Goal: Information Seeking & Learning: Learn about a topic

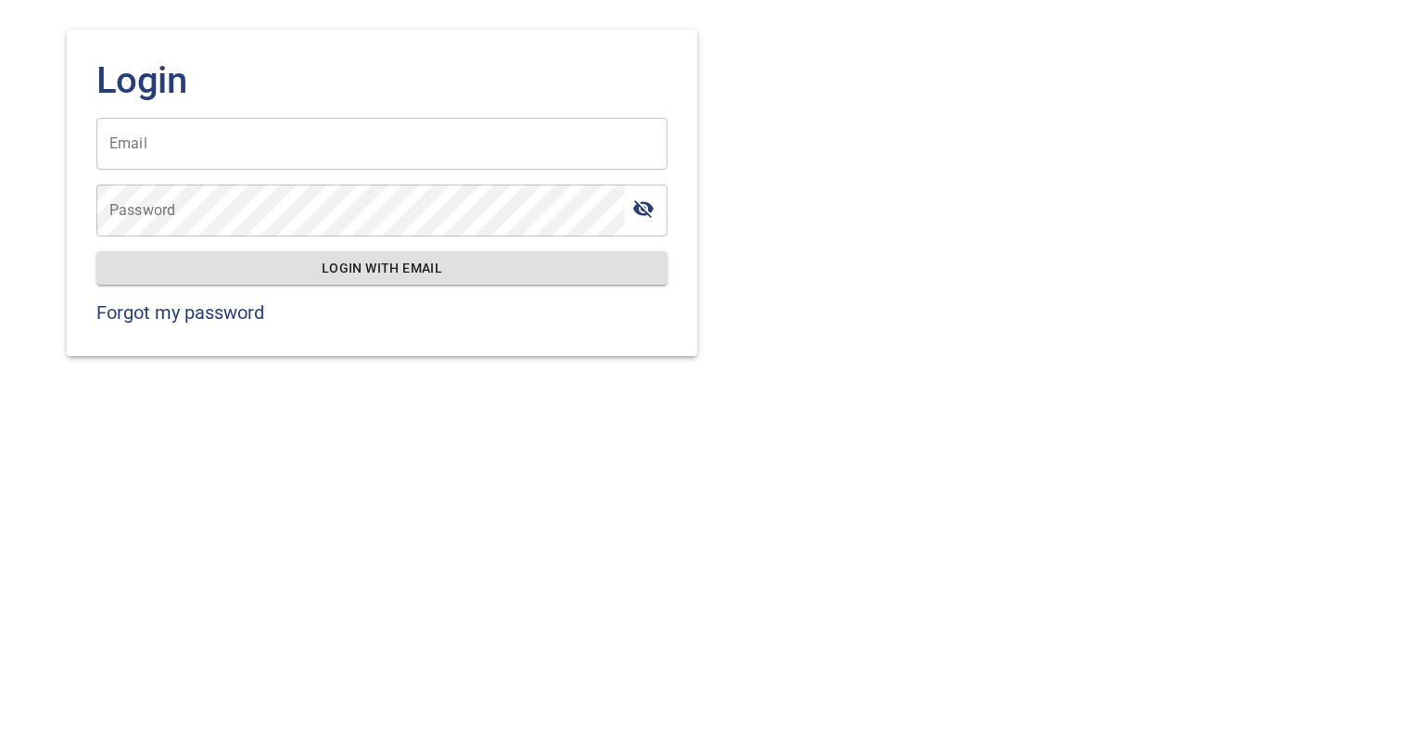
click at [406, 143] on input "Email" at bounding box center [381, 144] width 571 height 52
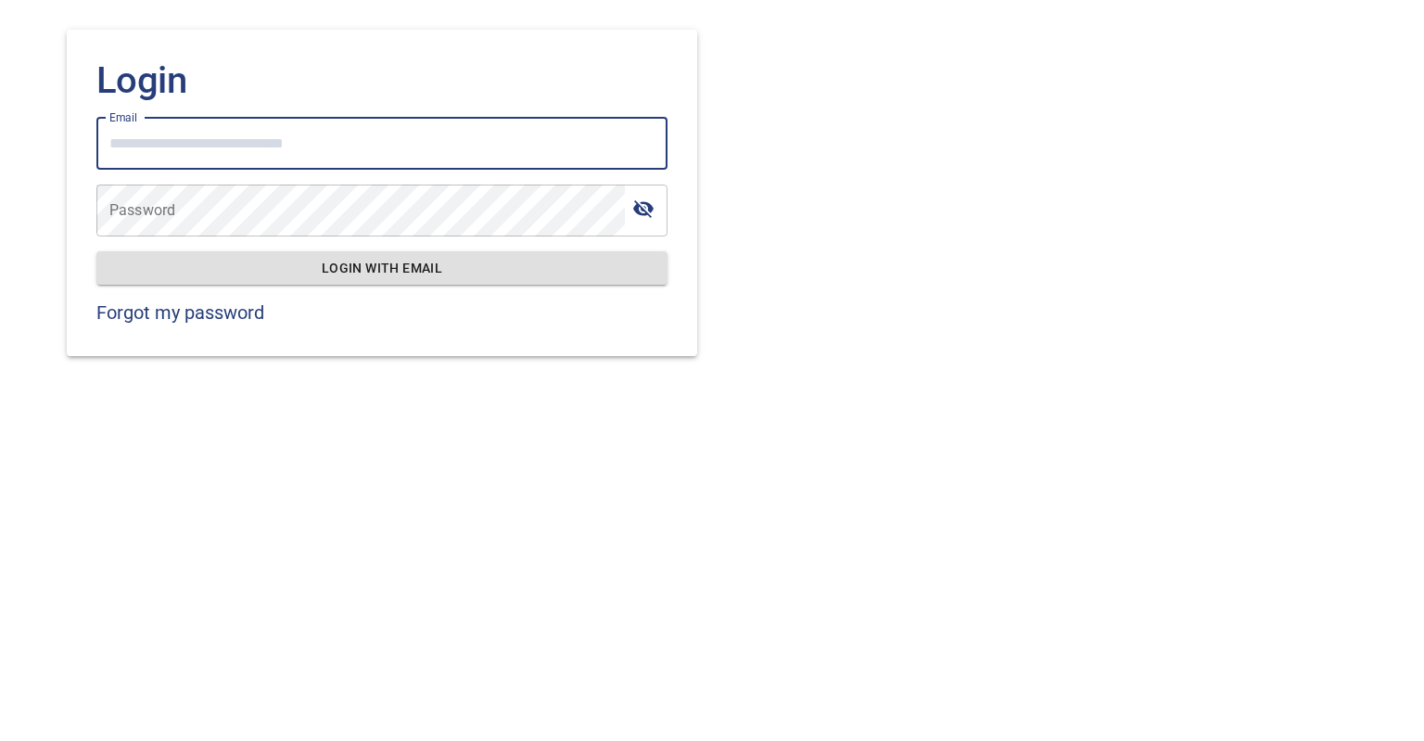
type input "**********"
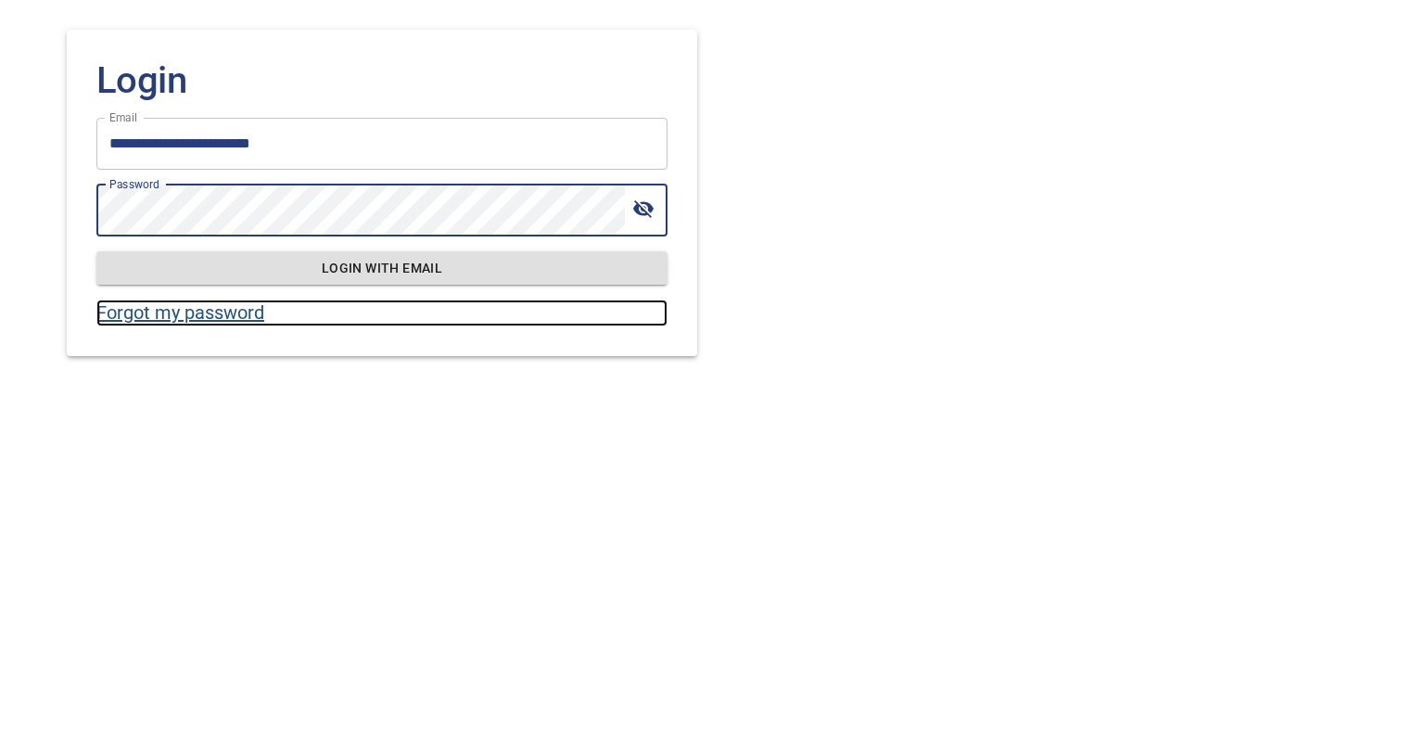
click at [223, 313] on link "Forgot my password" at bounding box center [381, 312] width 571 height 27
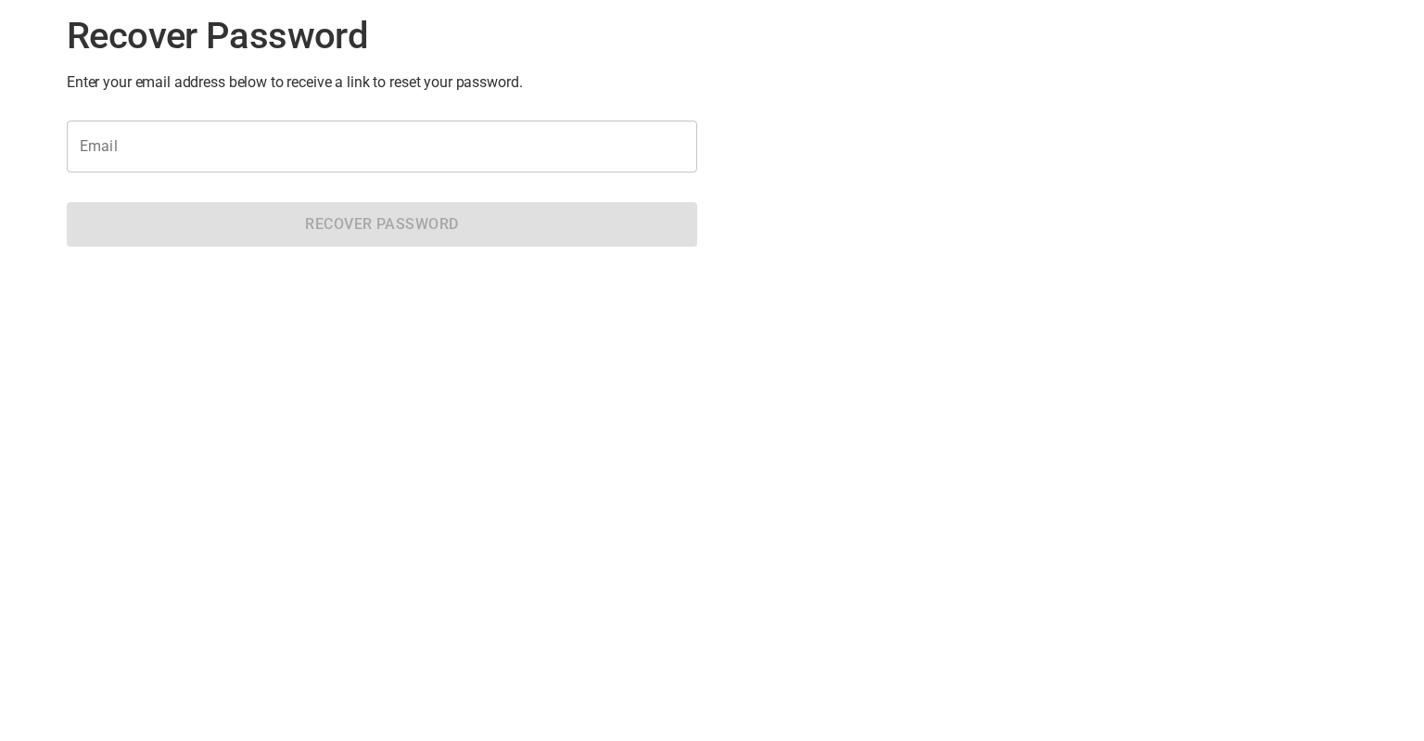
click at [380, 159] on input "Email" at bounding box center [382, 146] width 630 height 52
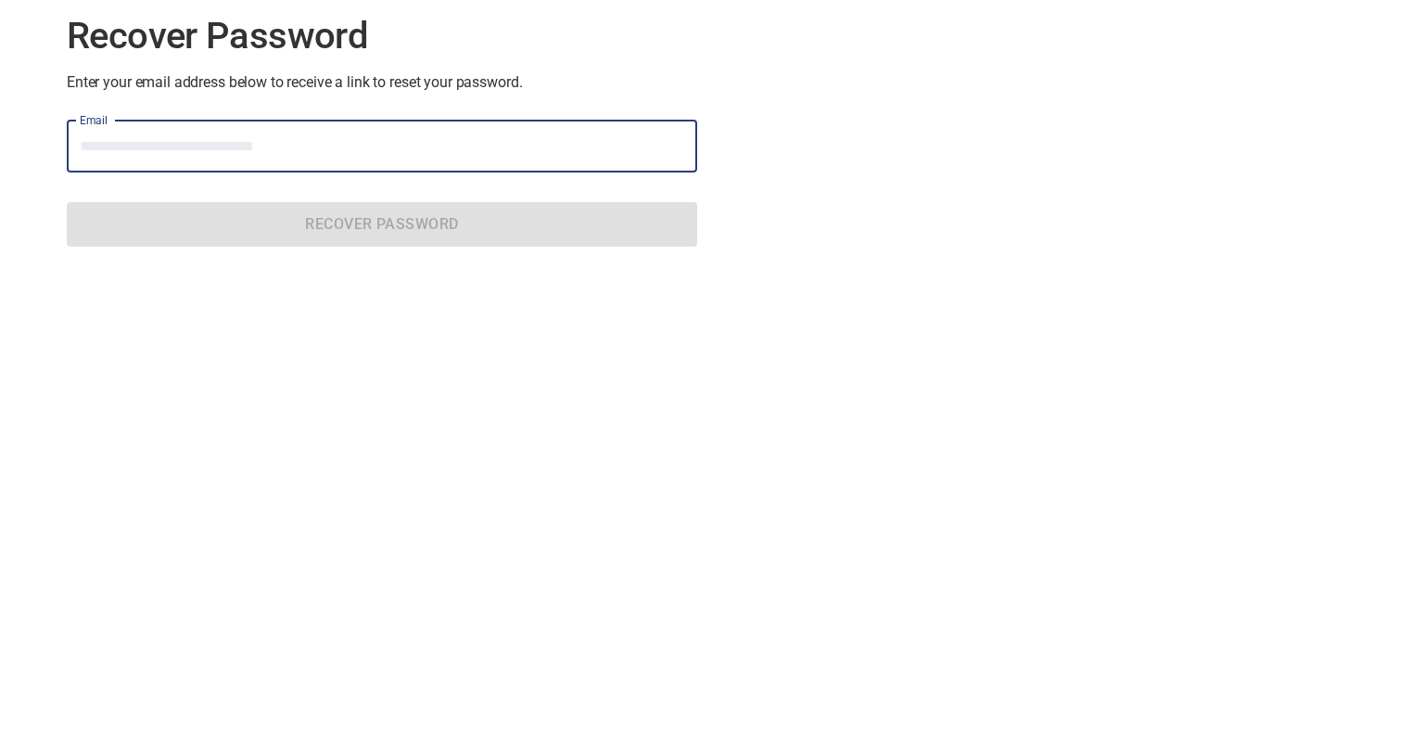
type input "**********"
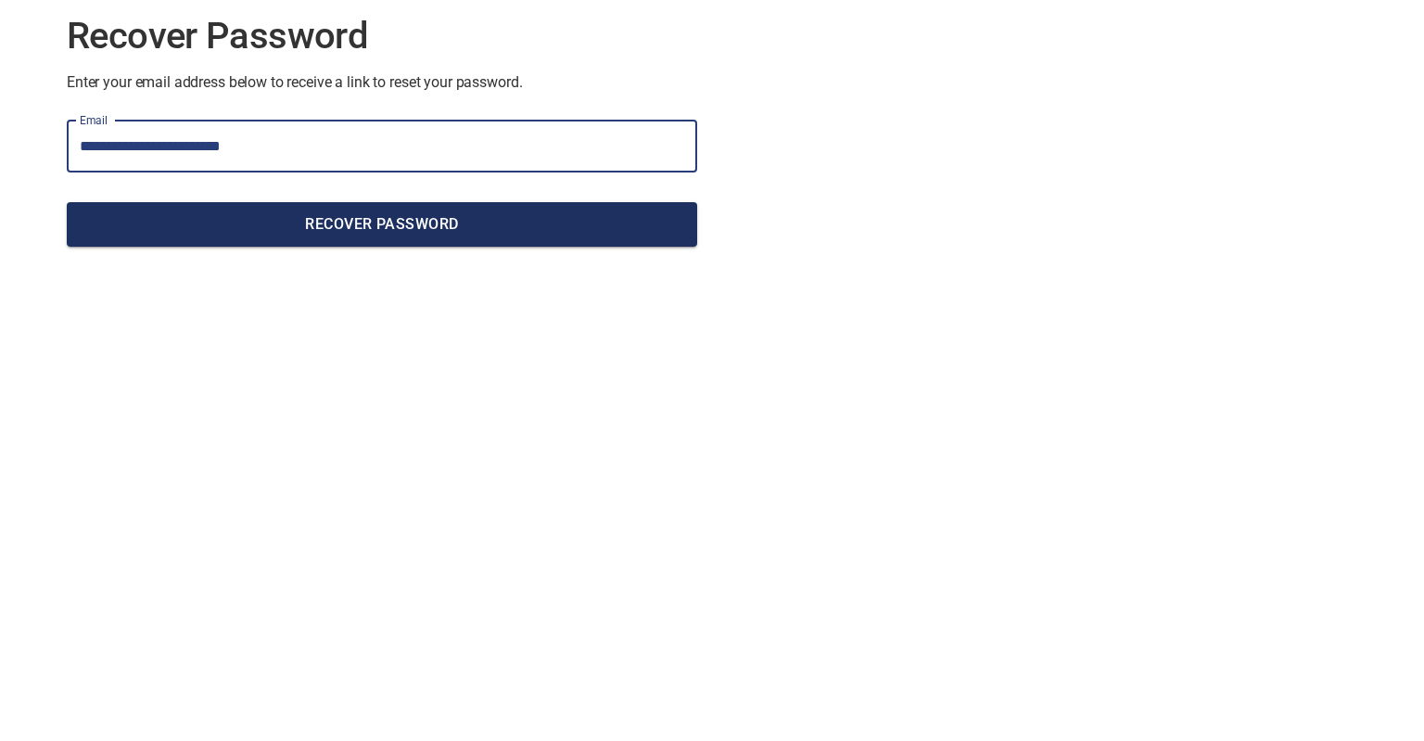
click at [399, 223] on span "Recover Password" at bounding box center [382, 224] width 601 height 26
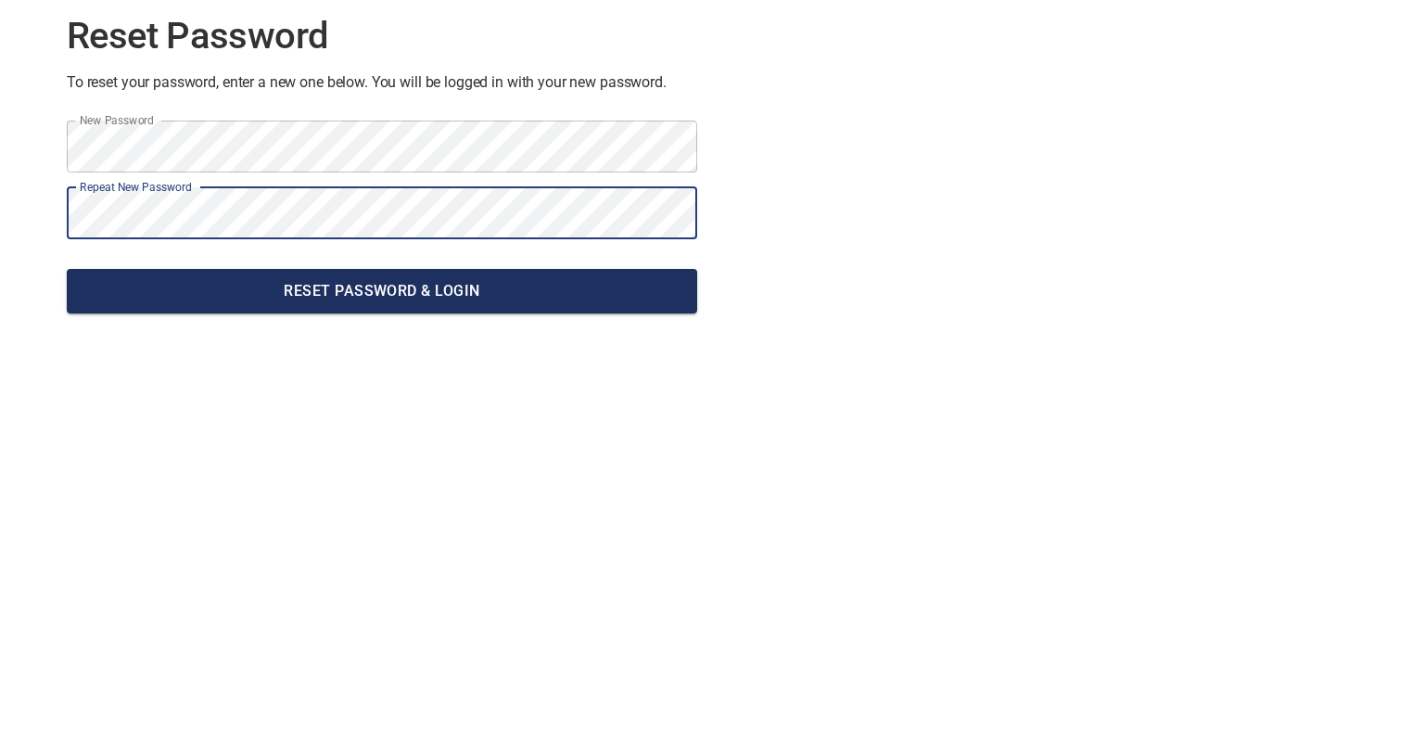
click at [391, 288] on span "Reset Password & Login" at bounding box center [382, 291] width 601 height 26
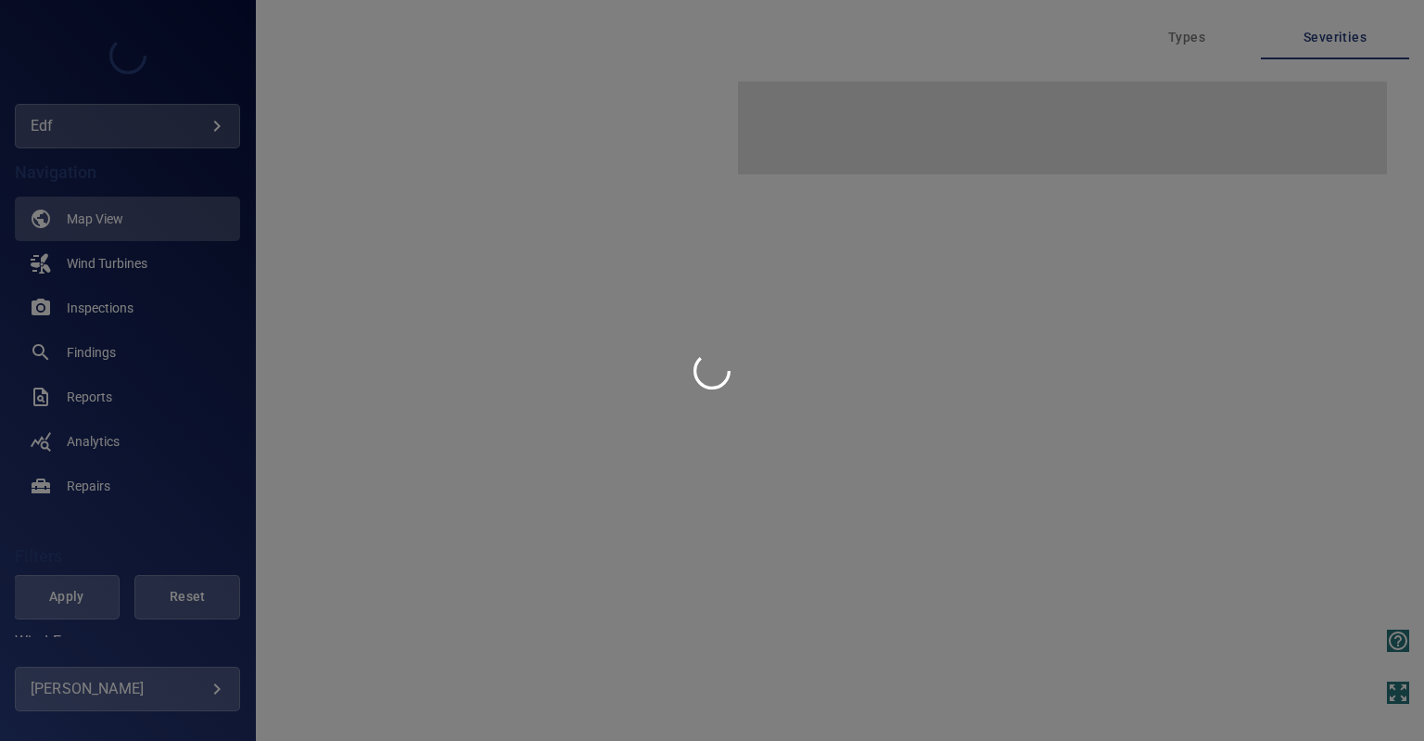
type input "***"
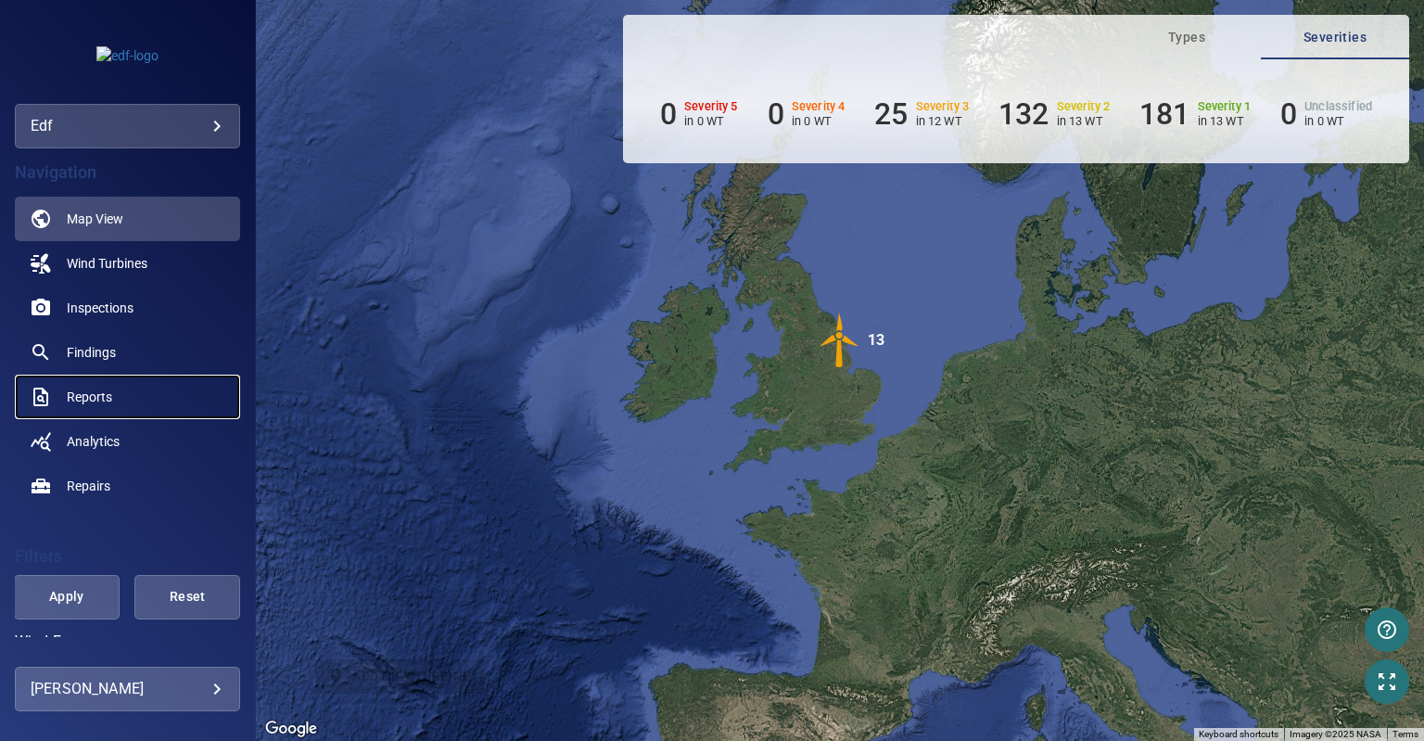
click at [104, 394] on span "Reports" at bounding box center [89, 396] width 45 height 19
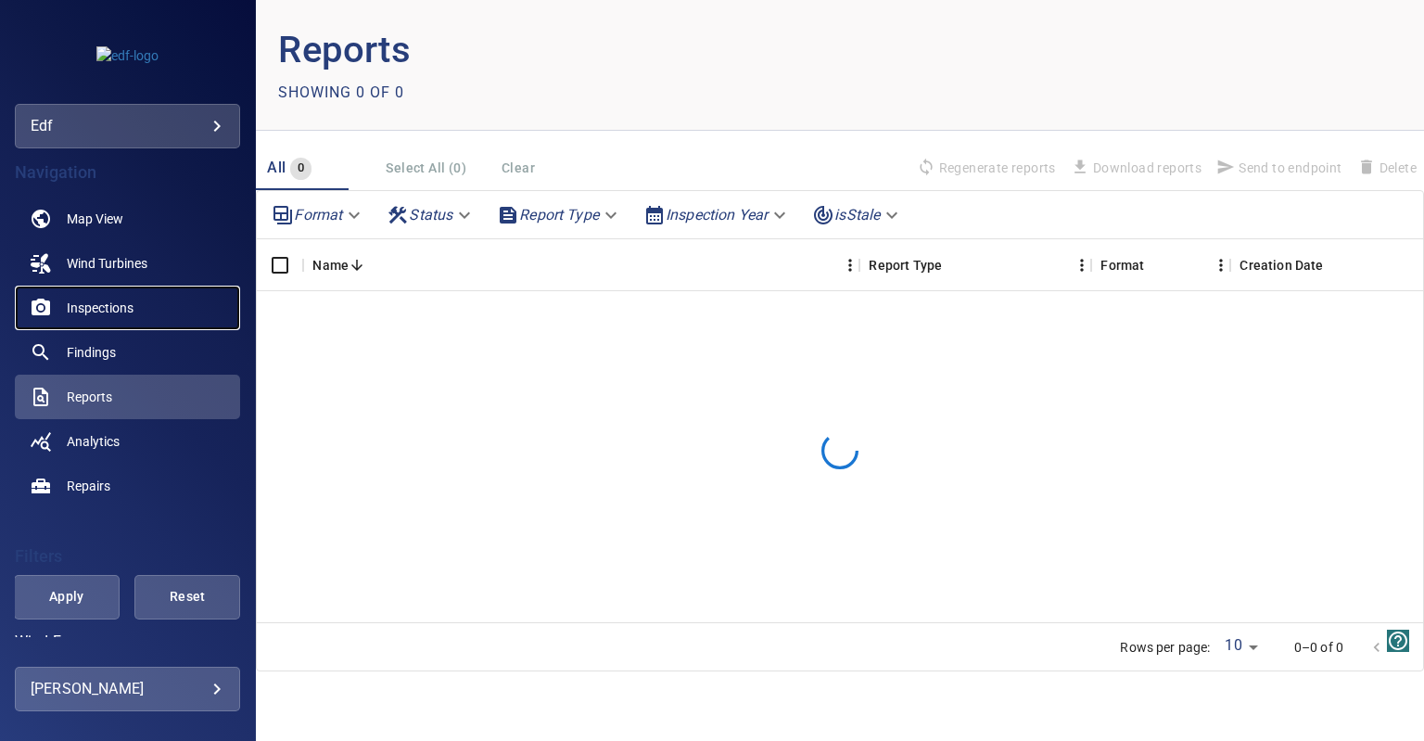
click at [116, 314] on span "Inspections" at bounding box center [100, 307] width 67 height 19
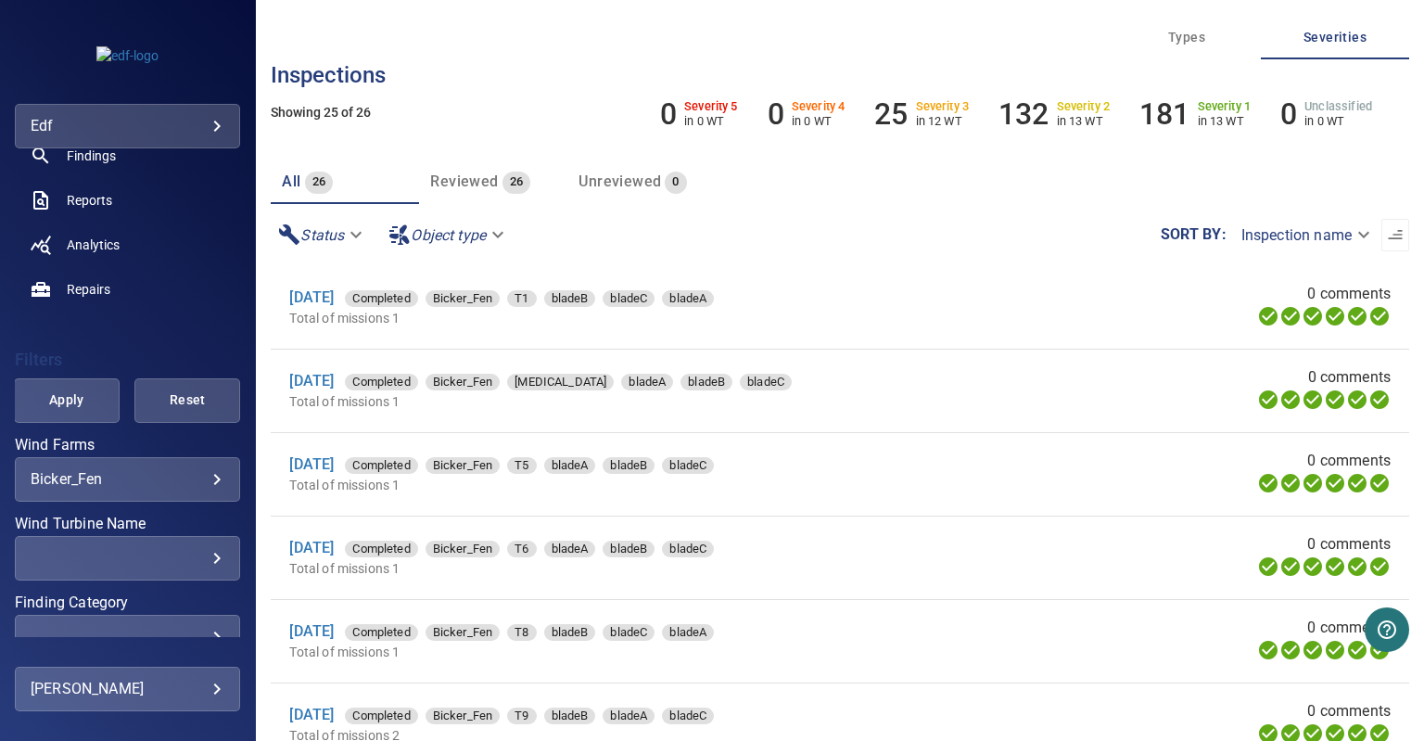
scroll to position [278, 0]
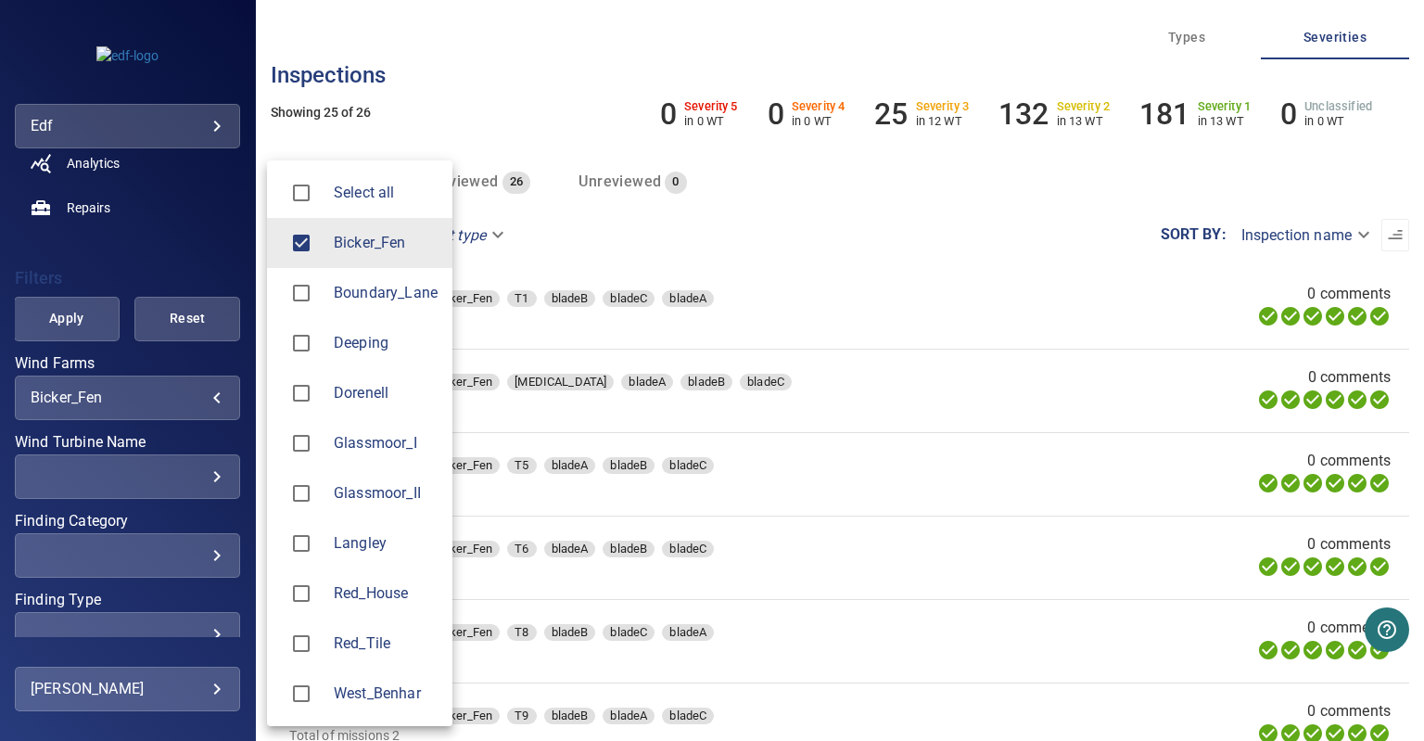
click at [202, 397] on body "**********" at bounding box center [712, 370] width 1424 height 741
click at [352, 245] on span "Bicker_Fen" at bounding box center [386, 243] width 104 height 22
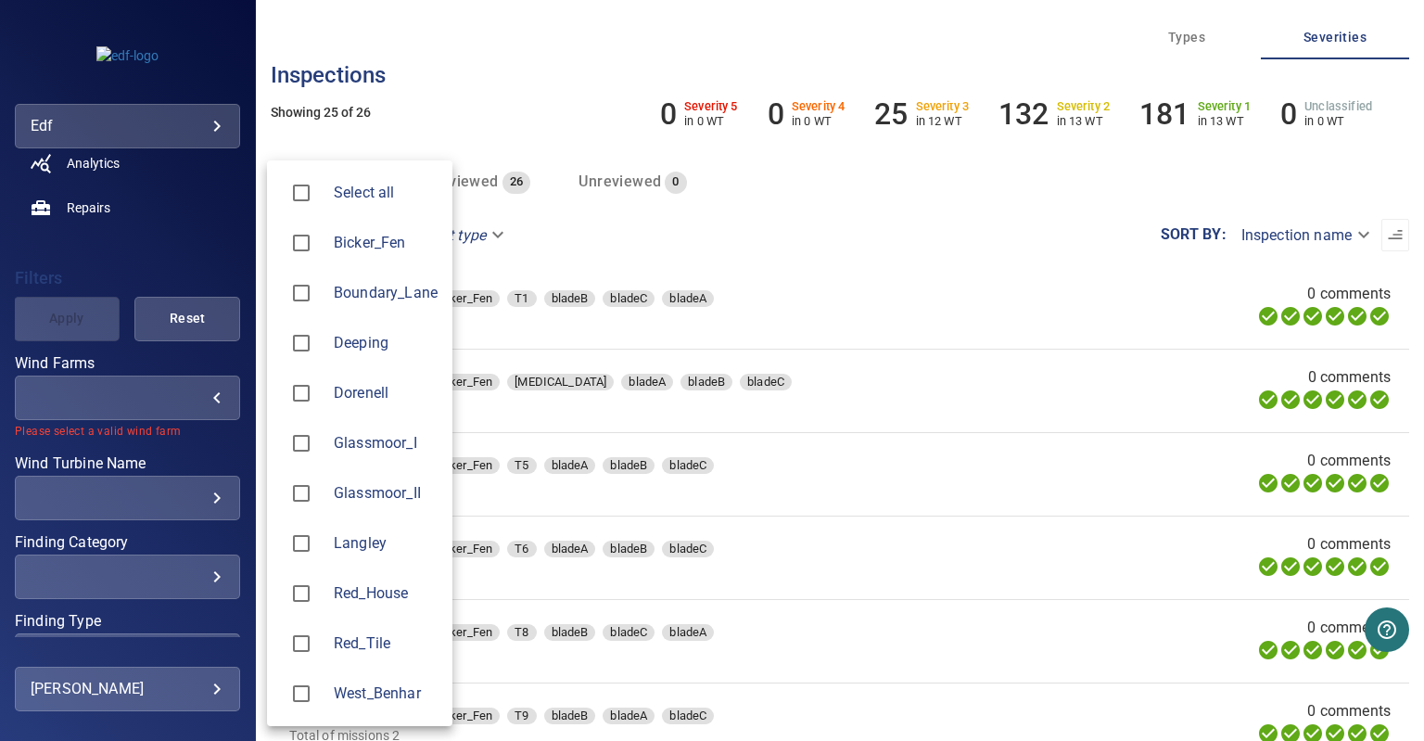
click at [361, 295] on span "Boundary_Lane" at bounding box center [386, 293] width 104 height 22
type input "**********"
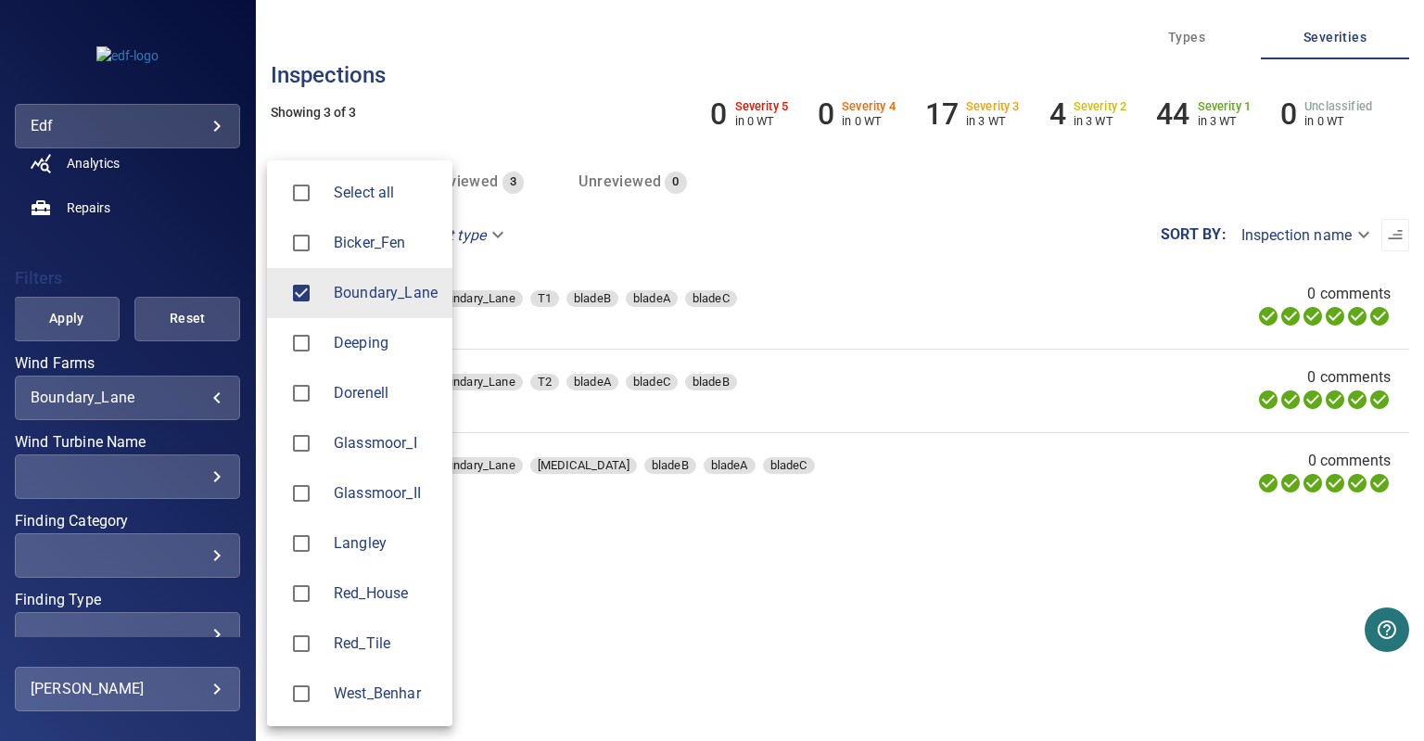
click at [67, 324] on div at bounding box center [712, 370] width 1424 height 741
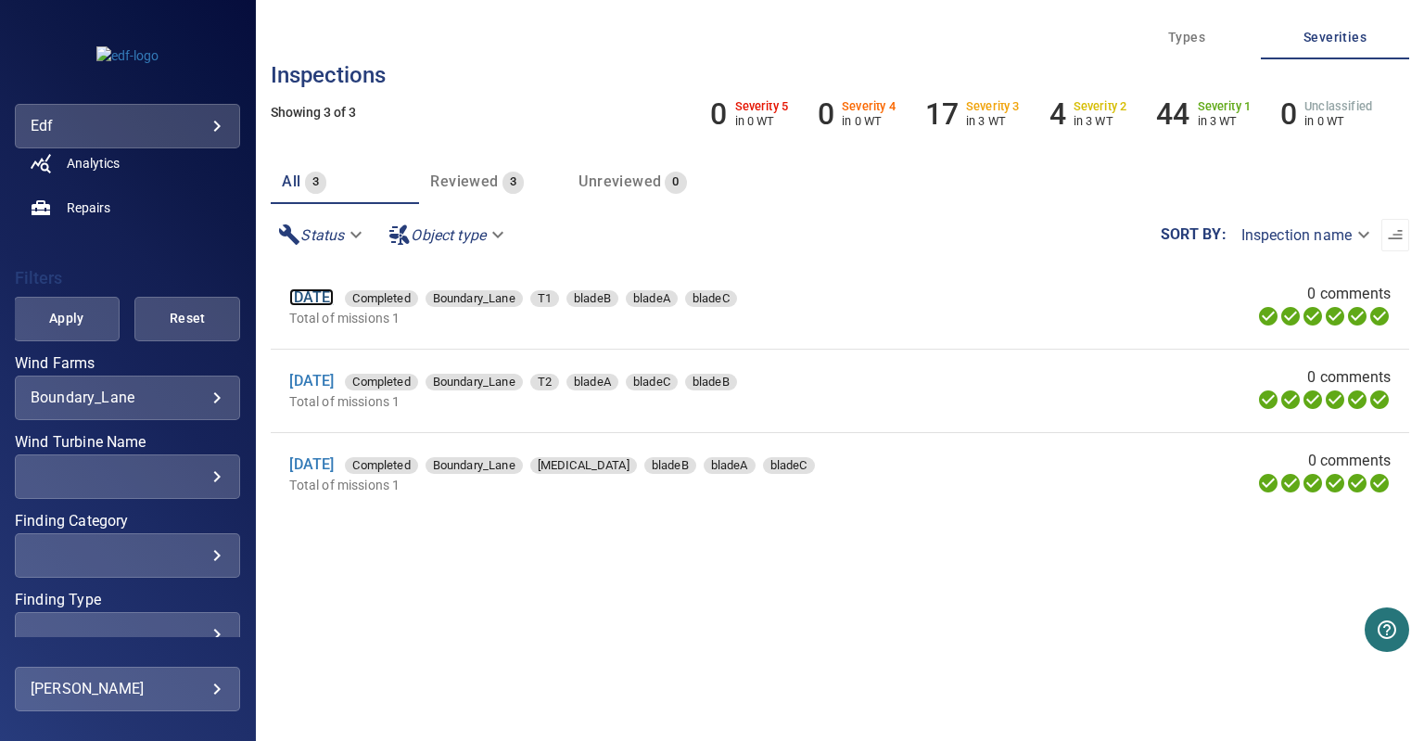
click at [334, 294] on link "[DATE]" at bounding box center [311, 297] width 44 height 18
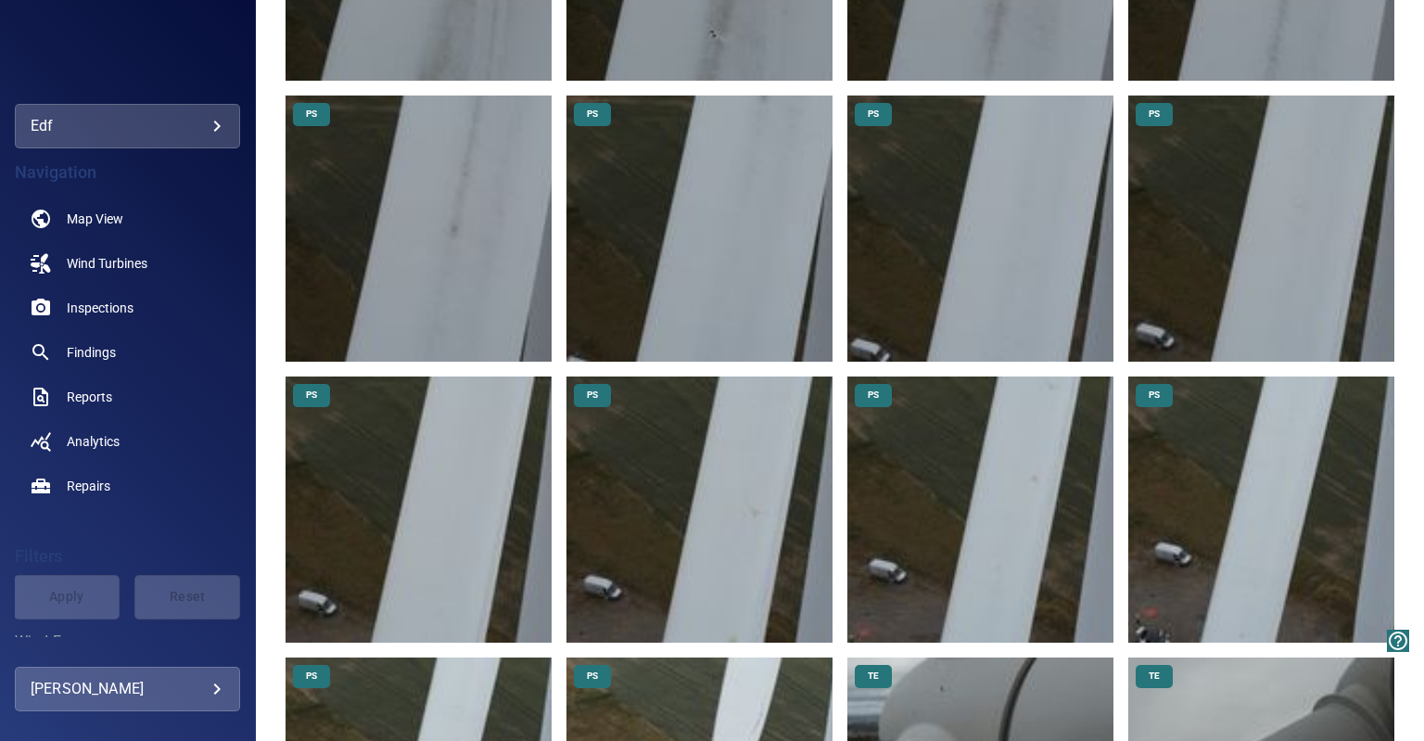
scroll to position [1947, 0]
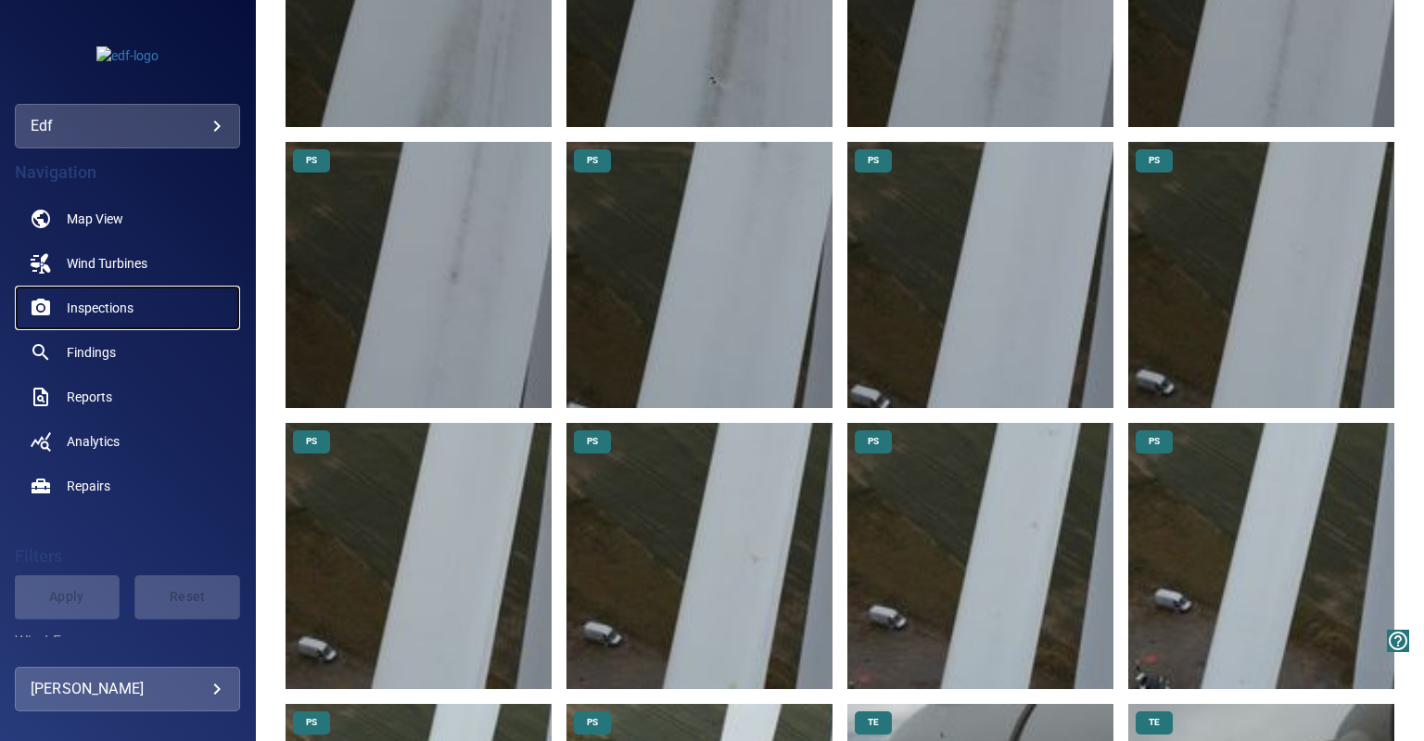
click at [84, 310] on span "Inspections" at bounding box center [100, 307] width 67 height 19
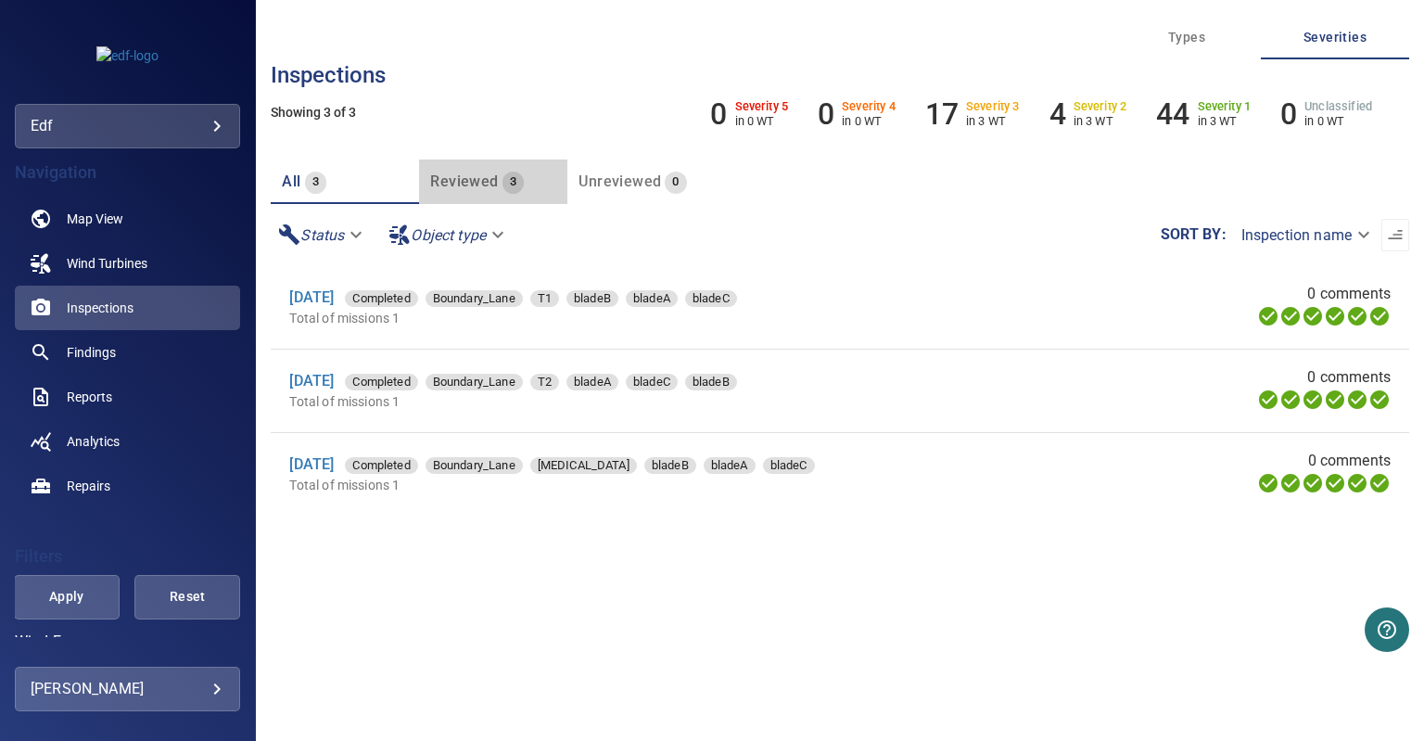
click at [484, 183] on span "Reviewed" at bounding box center [464, 181] width 68 height 18
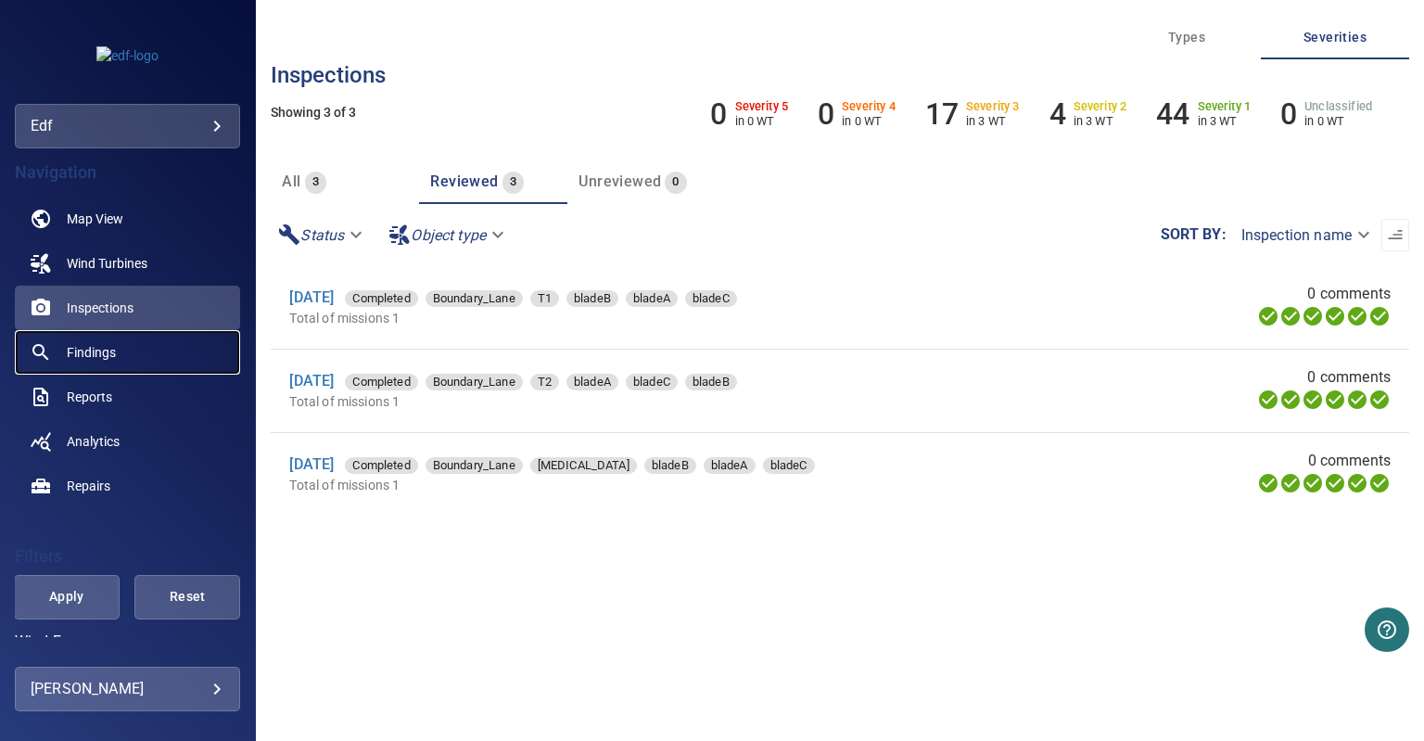
click at [125, 348] on link "Findings" at bounding box center [127, 352] width 225 height 44
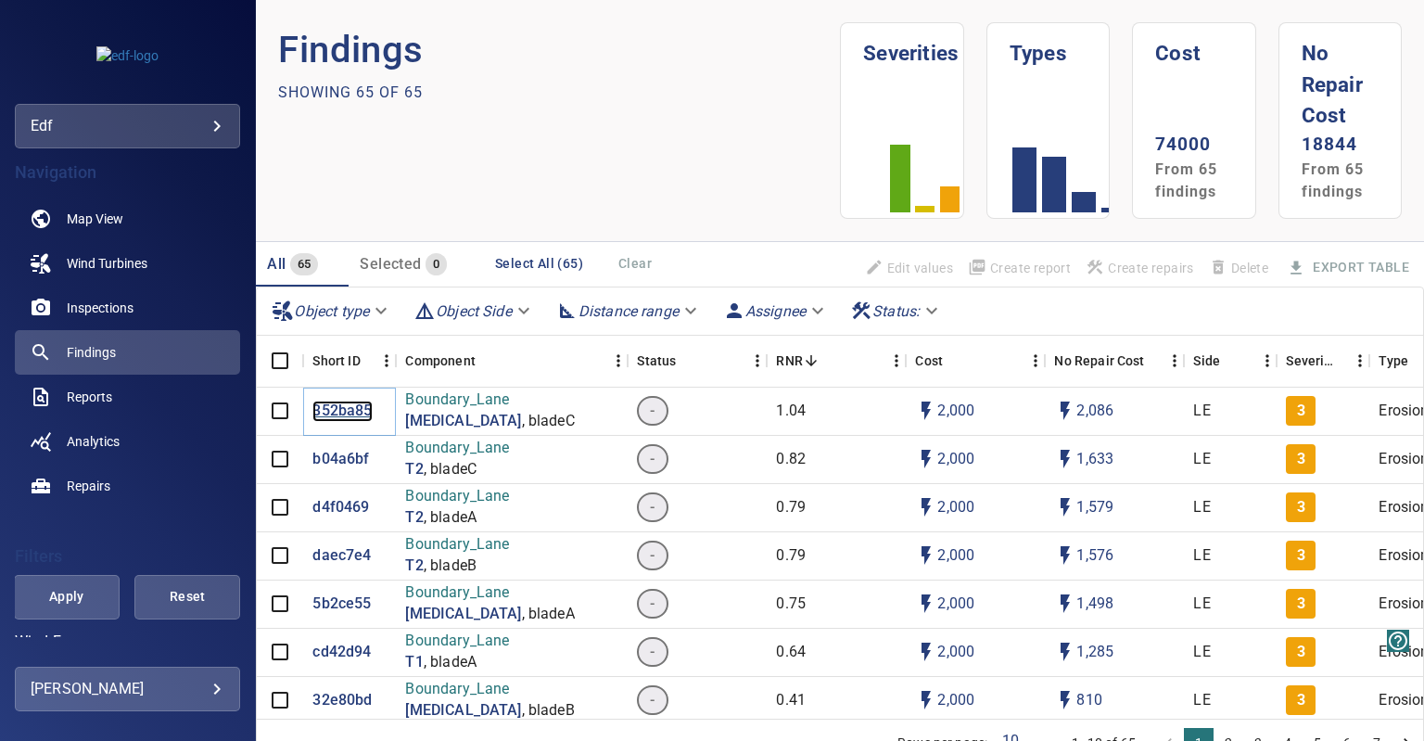
click at [341, 403] on p "352ba85" at bounding box center [341, 410] width 59 height 21
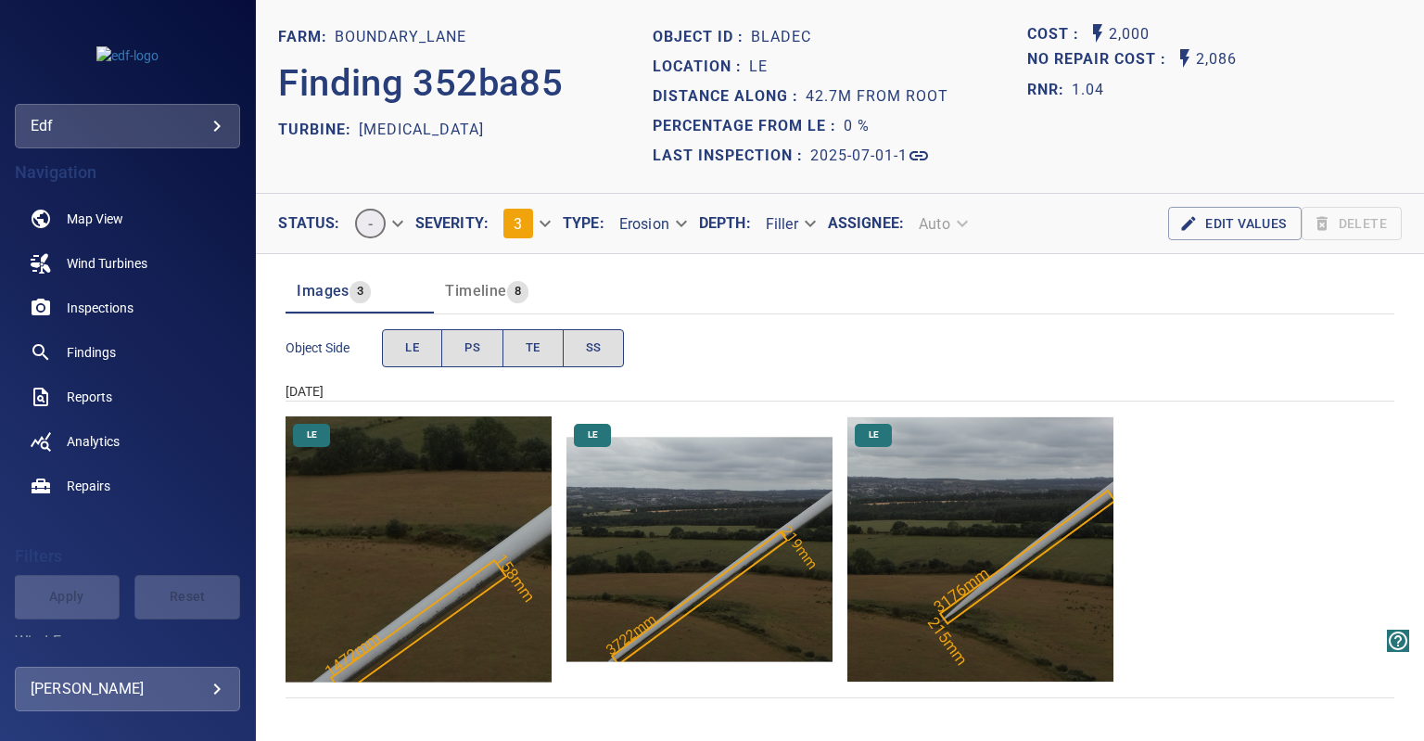
click at [453, 622] on img "Boundary_Lane/T3/2025-07-01-1/2025-07-01-1/image150wp158.jpg" at bounding box center [418, 549] width 266 height 266
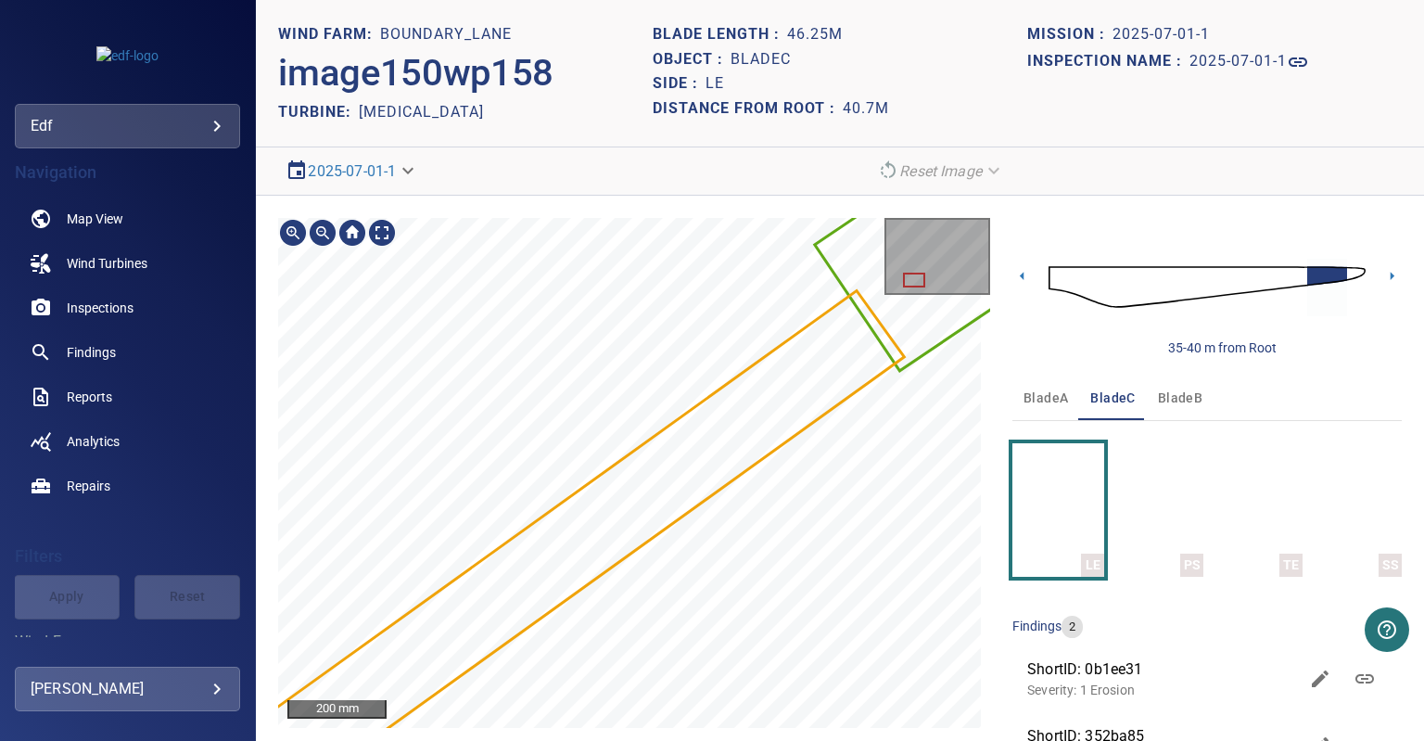
click at [719, 162] on section "**********" at bounding box center [840, 370] width 1168 height 741
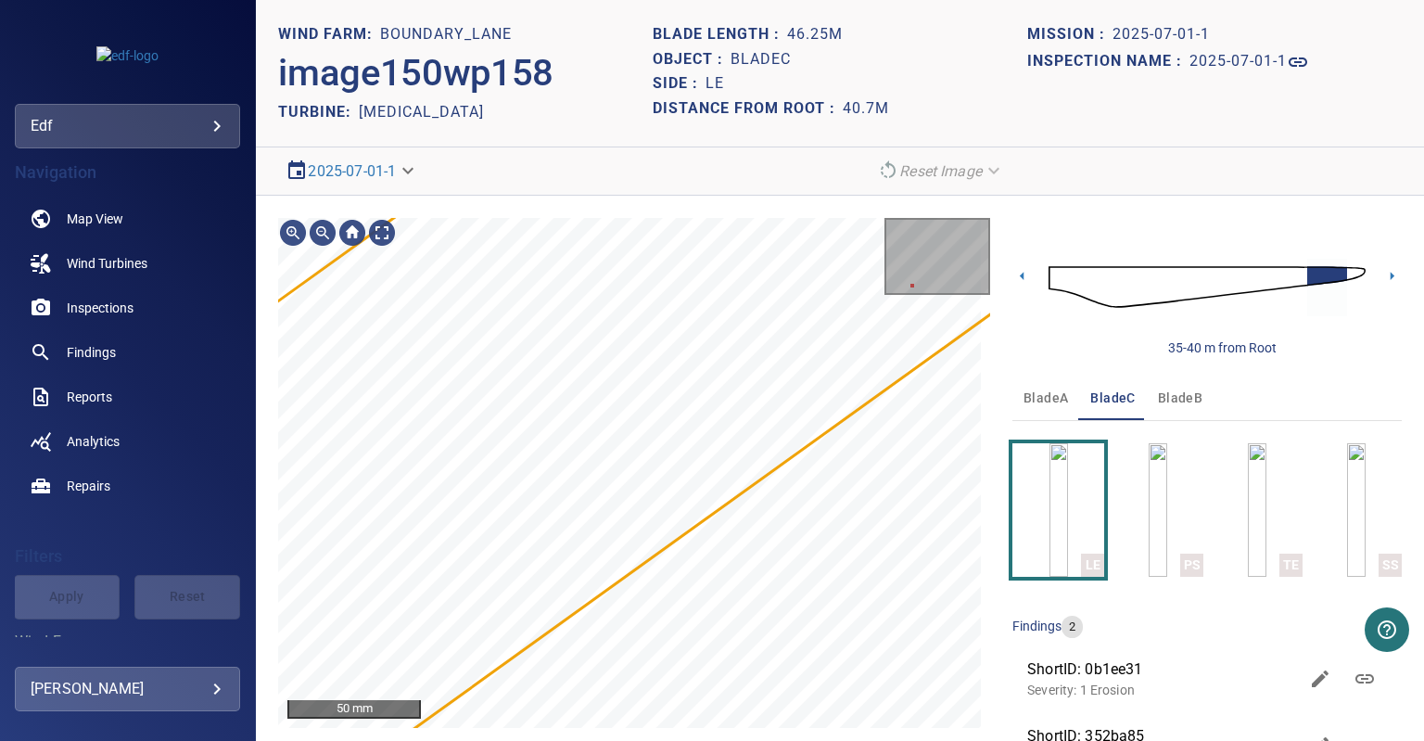
click at [1002, 386] on div "Boundary_Lane/T3/352ba850-58d4-11f0-85c6-91ce2156da95 Severity 3 Erosion 50 mm …" at bounding box center [840, 502] width 1168 height 613
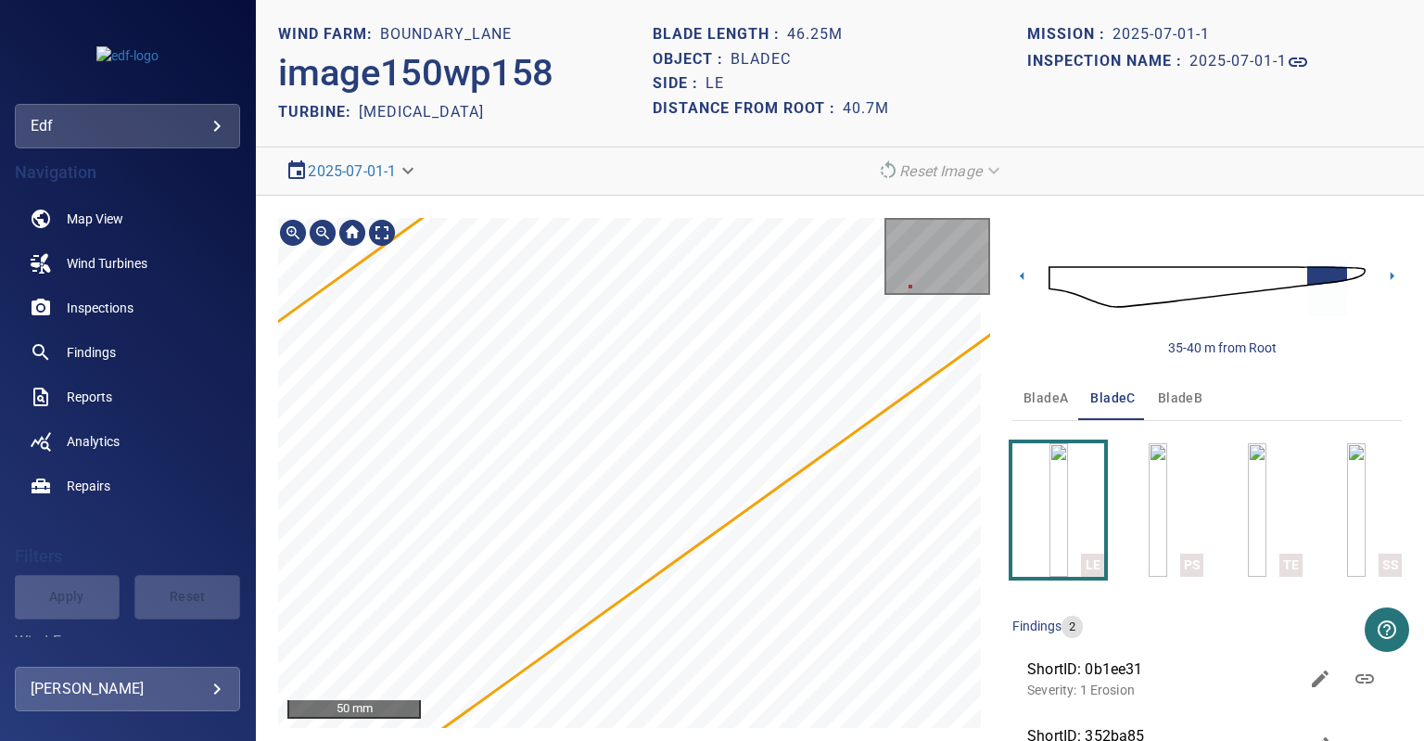
click at [1045, 403] on div "Boundary_Lane/T3/352ba850-58d4-11f0-85c6-91ce2156da95 Severity 3 Erosion 50 mm …" at bounding box center [840, 502] width 1168 height 613
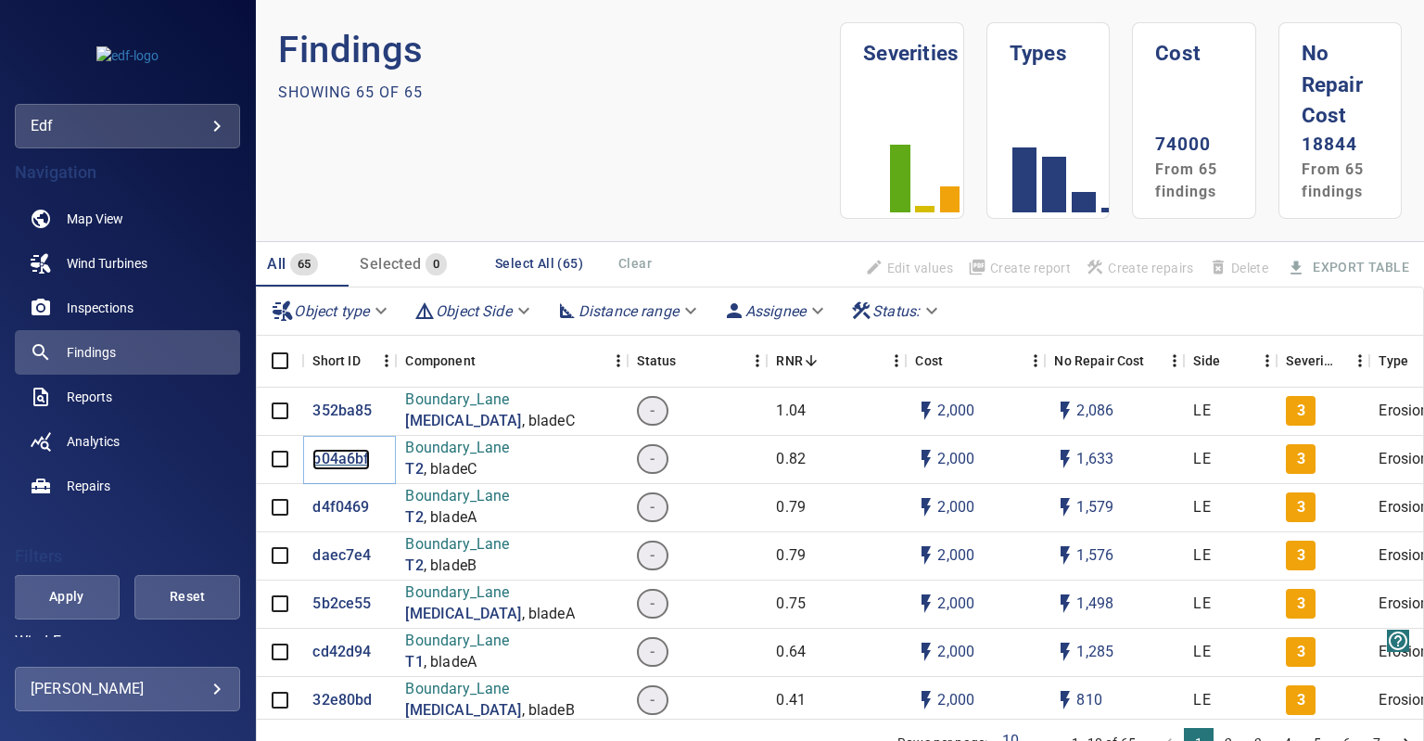
click at [326, 457] on p "b04a6bf" at bounding box center [340, 459] width 57 height 21
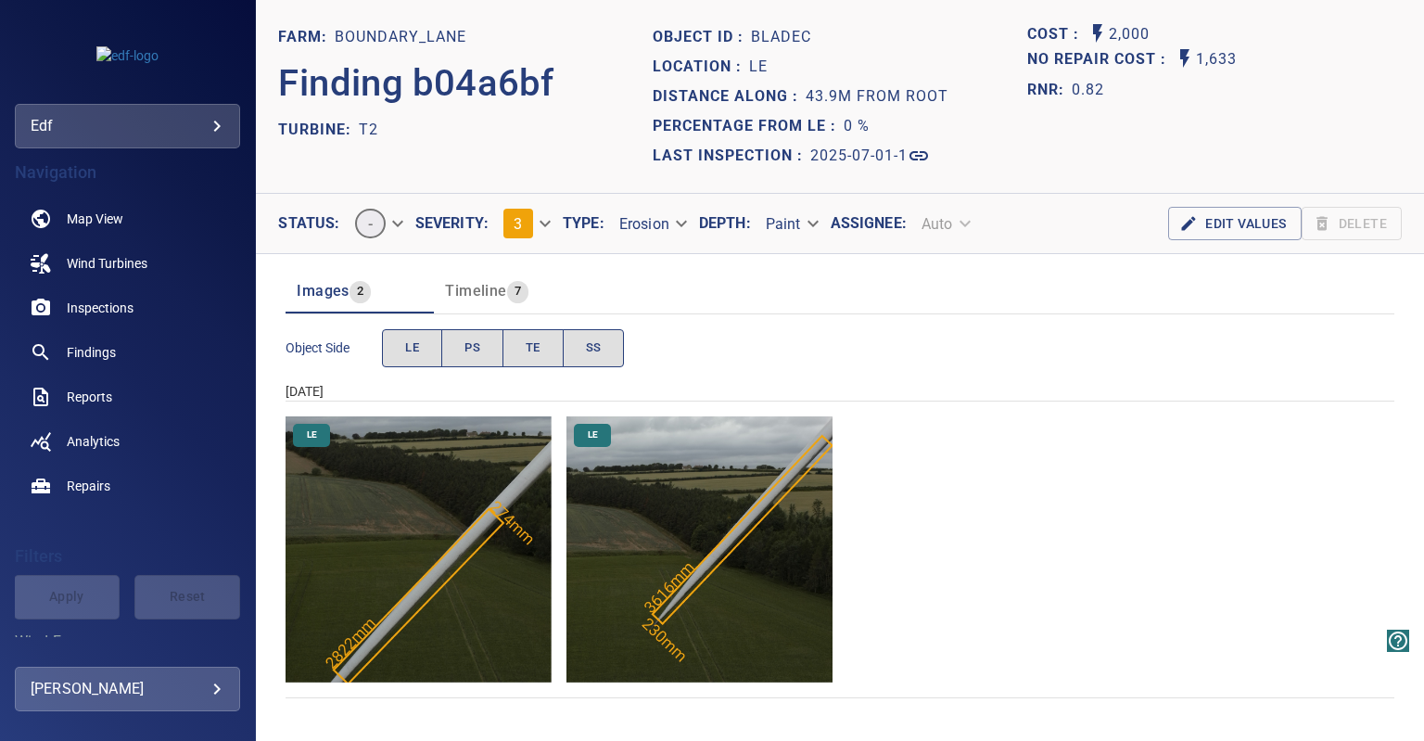
click at [479, 596] on img "Boundary_Lane/T2/2025-07-01-1/2025-07-01-1/image83wp87.jpg" at bounding box center [418, 549] width 266 height 266
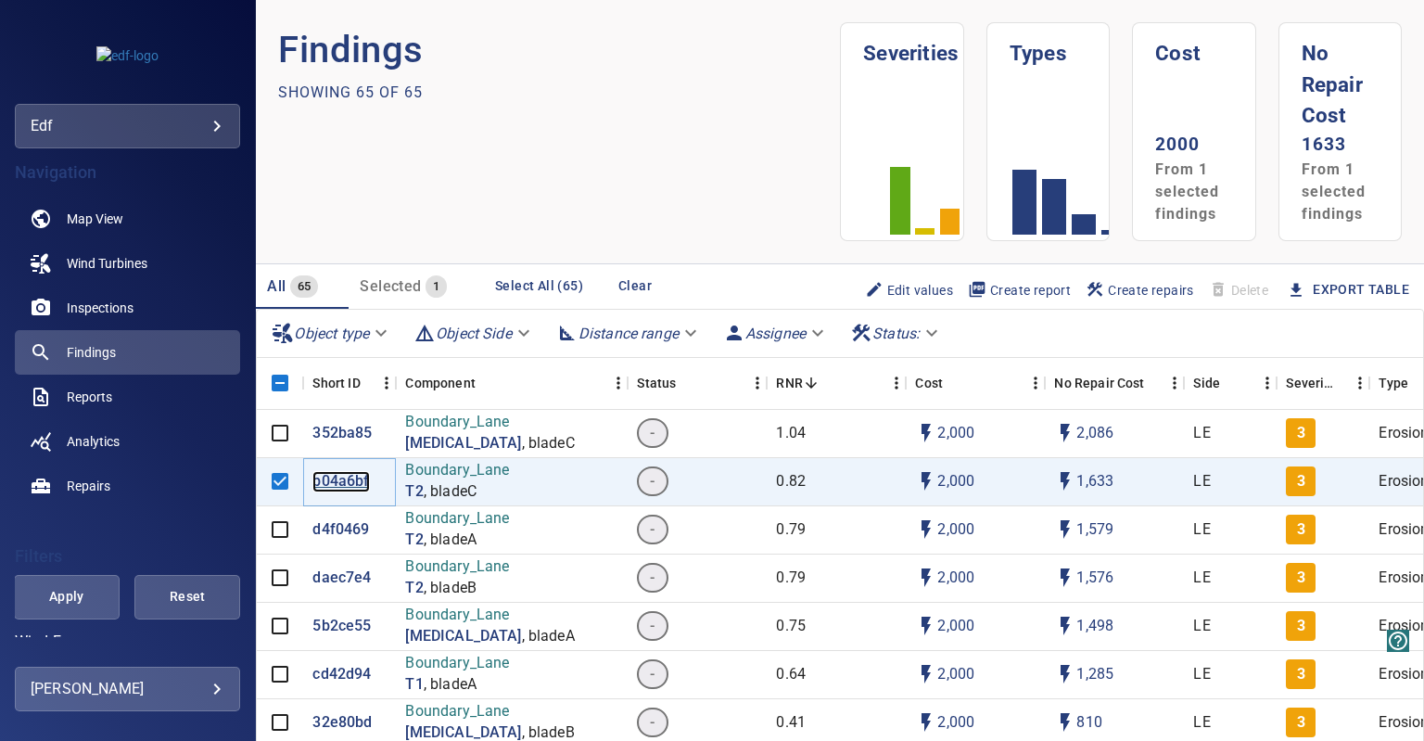
click at [345, 475] on p "b04a6bf" at bounding box center [340, 481] width 57 height 21
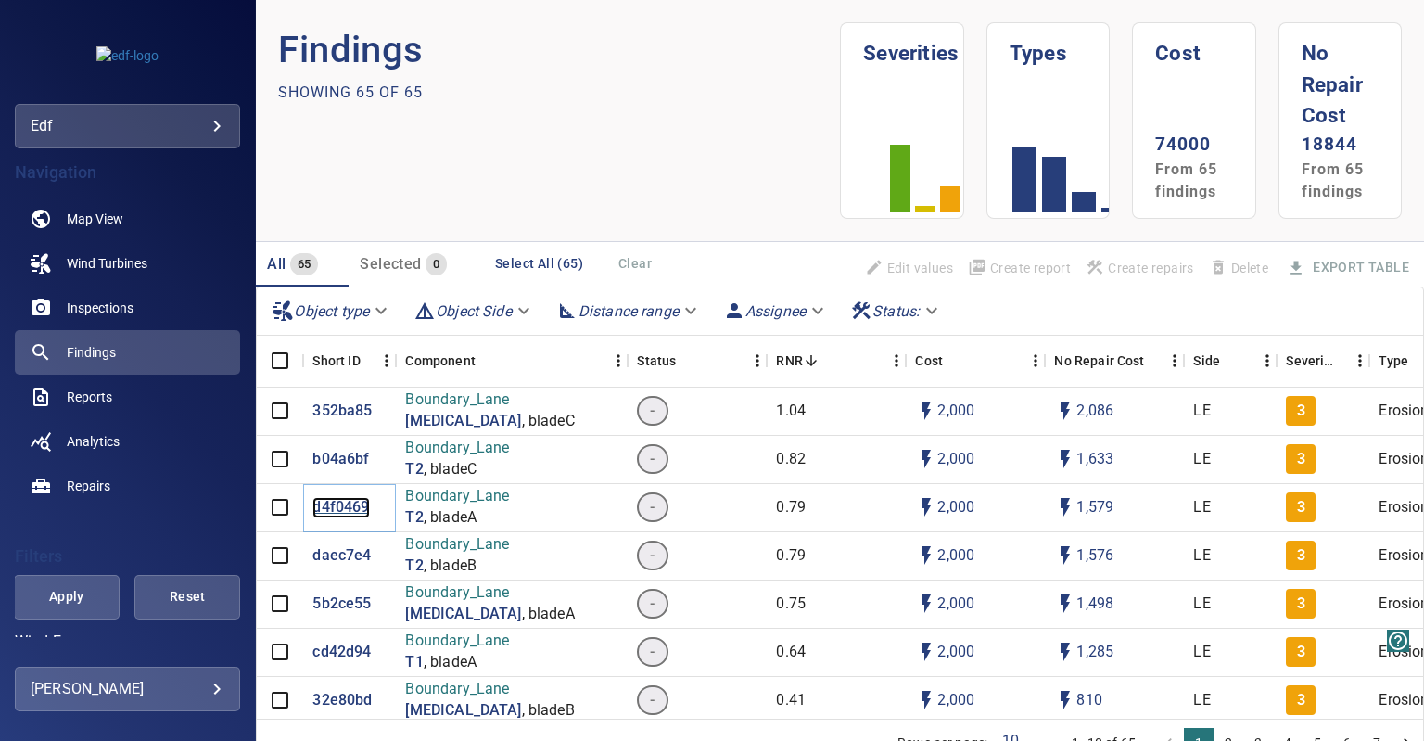
click at [345, 497] on p "d4f0469" at bounding box center [340, 507] width 57 height 21
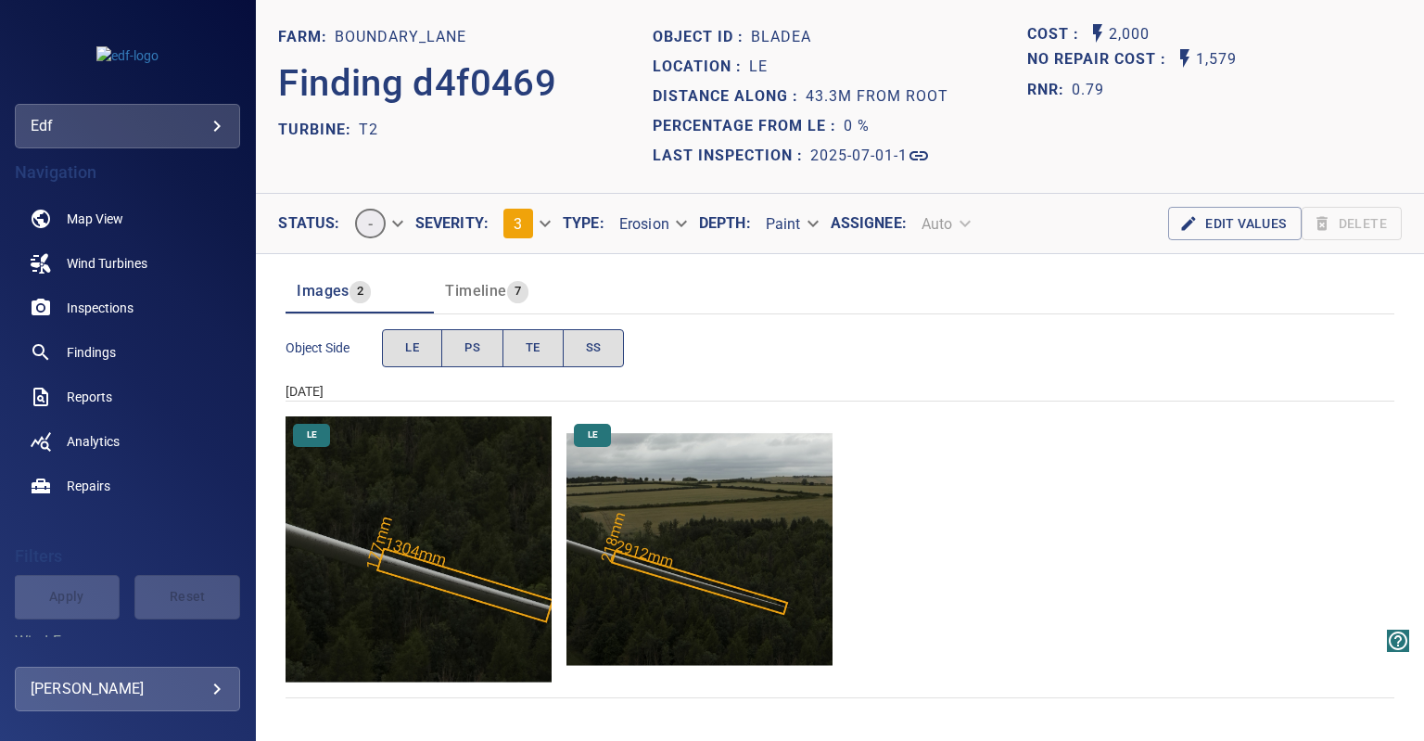
click at [429, 577] on img "Boundary_Lane/T2/2025-07-01-1/2025-07-01-1/image14wp16.jpg" at bounding box center [418, 549] width 266 height 266
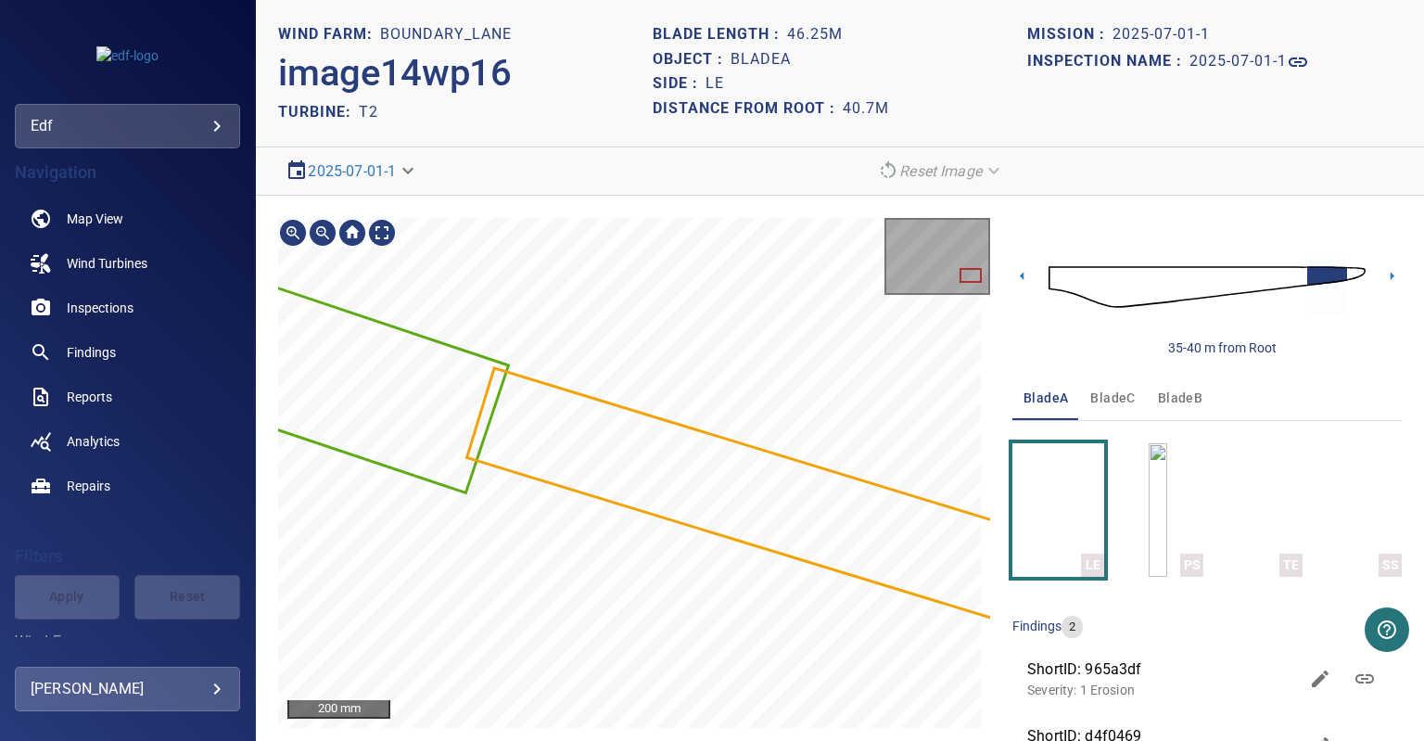
click at [148, 409] on main "**********" at bounding box center [712, 370] width 1424 height 741
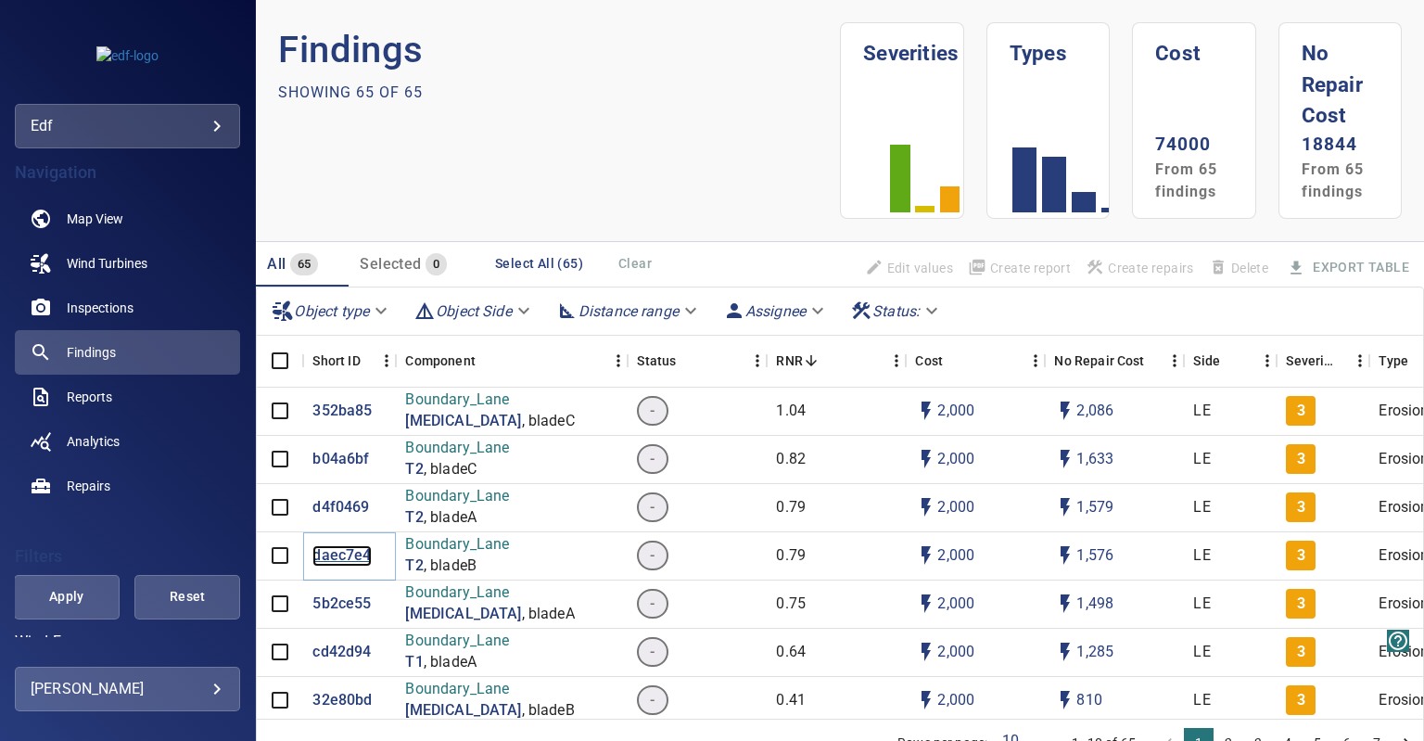
click at [336, 557] on p "daec7e4" at bounding box center [341, 555] width 58 height 21
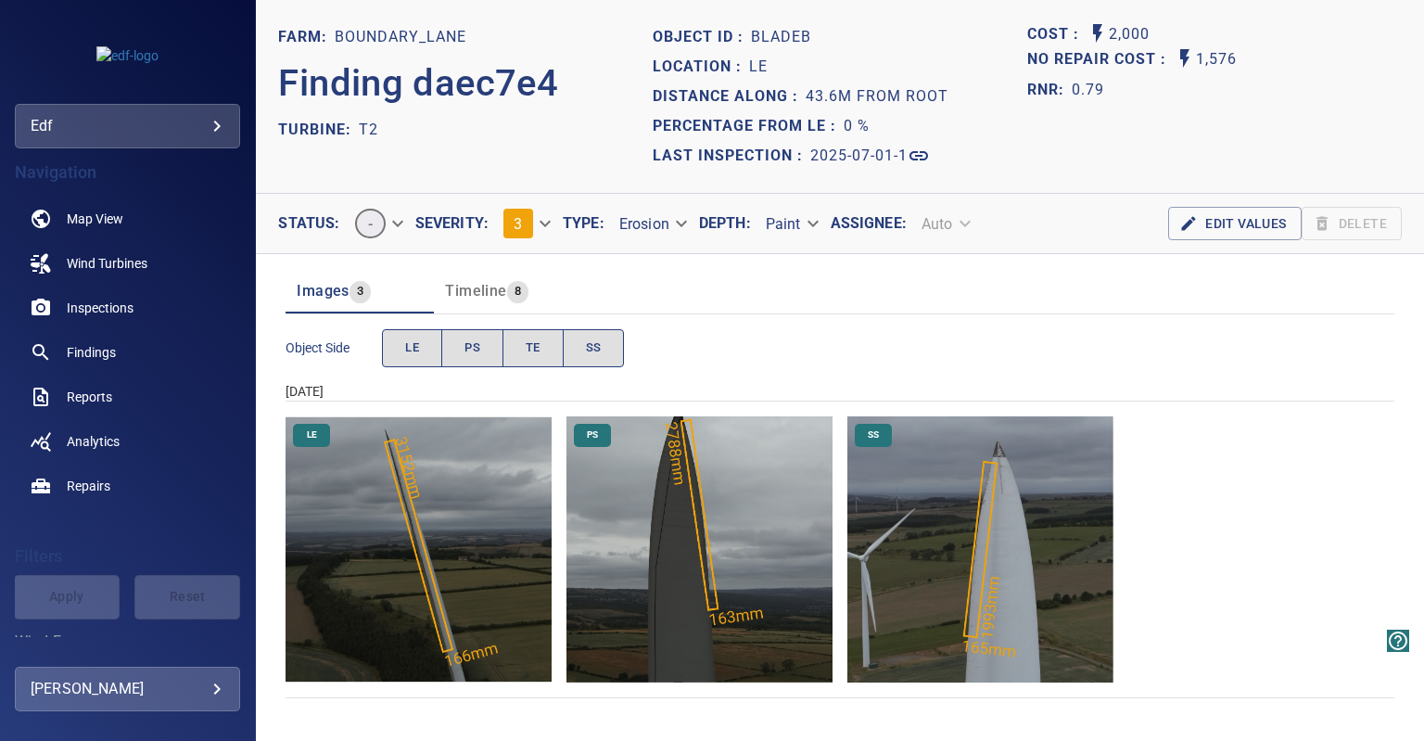
click at [982, 534] on img "Boundary_Lane/T2/2025-07-01-1/2025-07-01-1/image188wp198.jpg" at bounding box center [980, 549] width 266 height 266
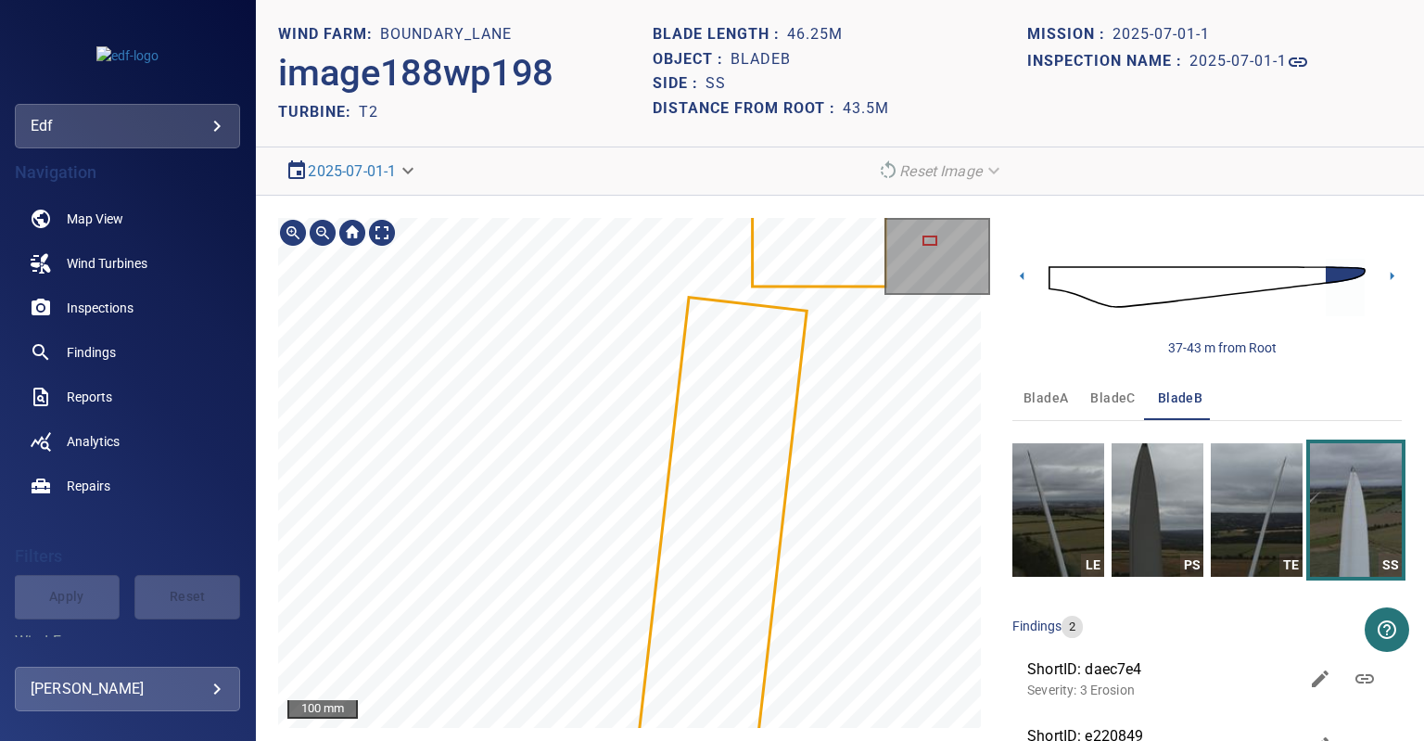
click at [843, 734] on div "100 mm Image Filters" at bounding box center [634, 502] width 712 height 568
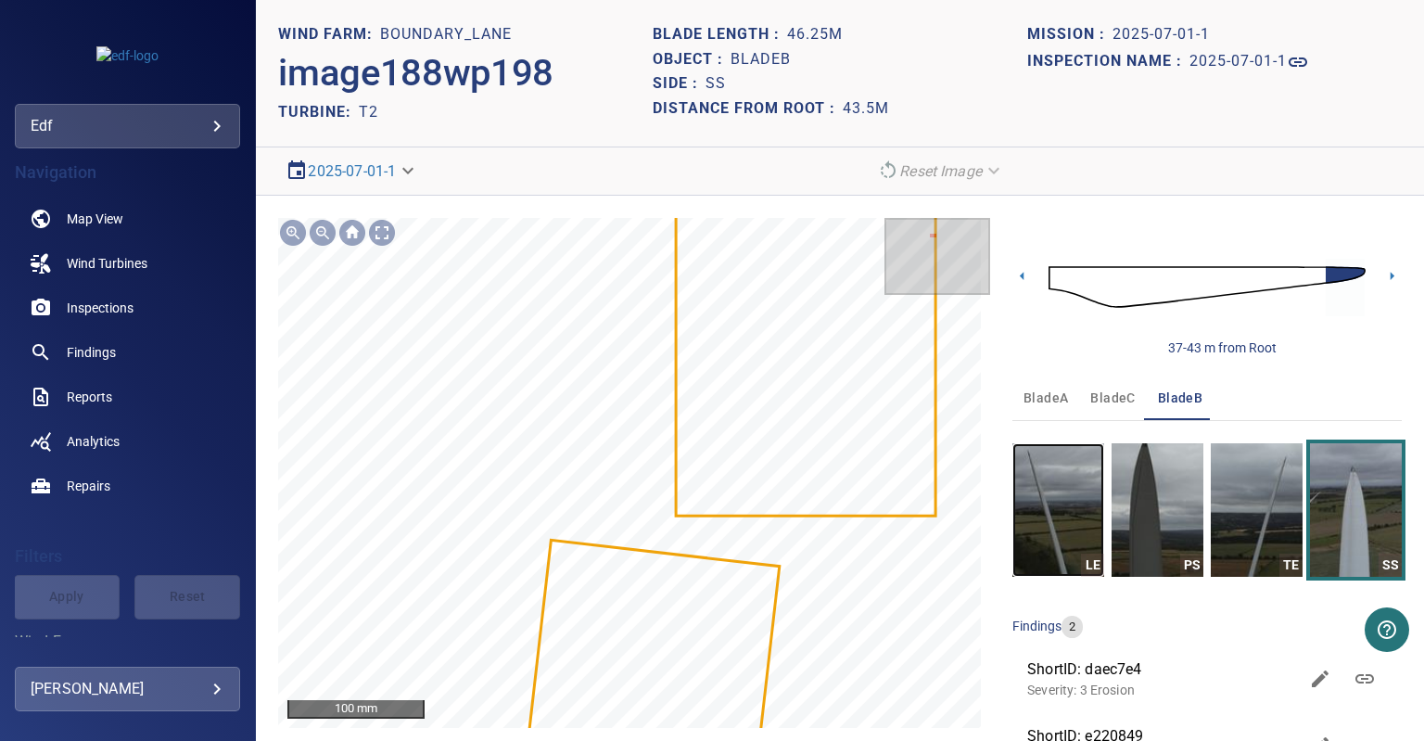
click at [1056, 503] on img "button" at bounding box center [1058, 509] width 92 height 133
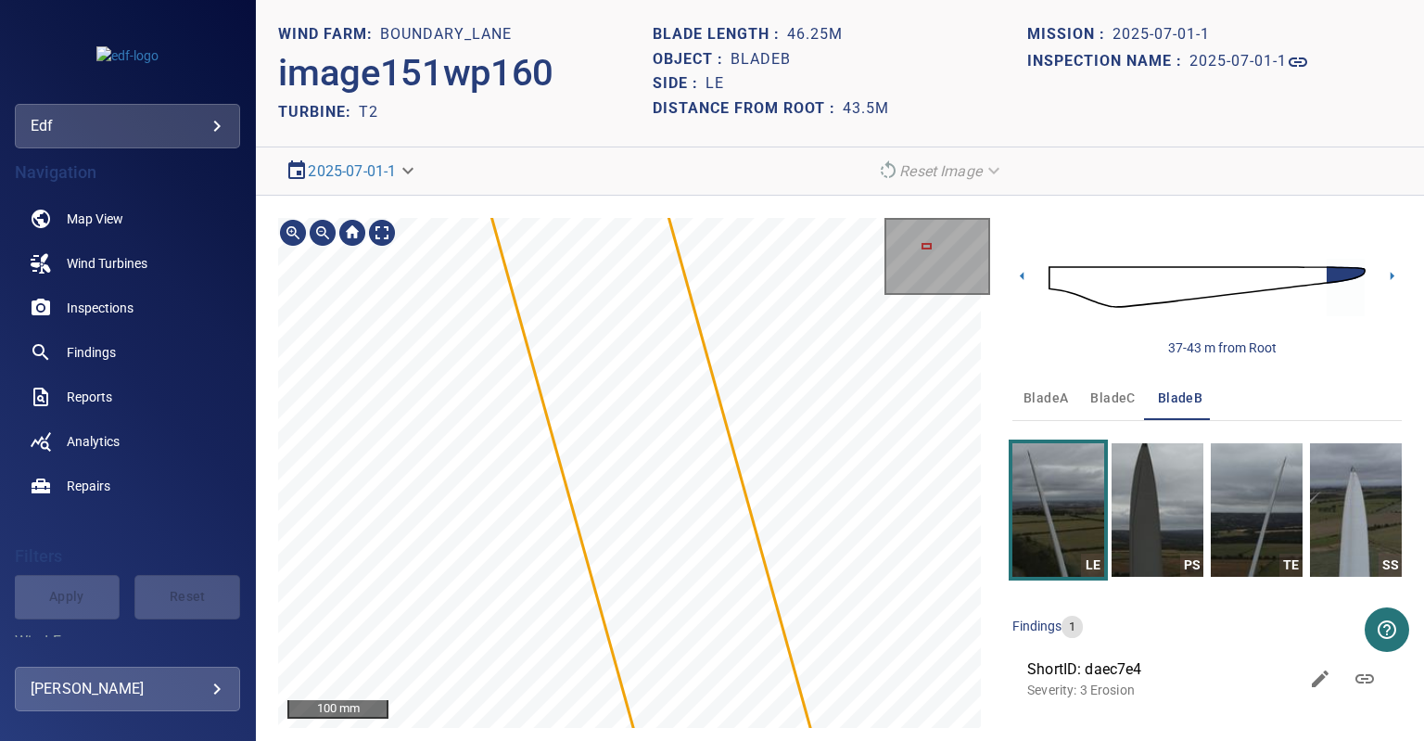
click at [887, 469] on div "Boundary_Lane/T2/daec7e40-58a7-11f0-b47d-2f4072e668cc Severity 3 Erosion" at bounding box center [634, 473] width 712 height 510
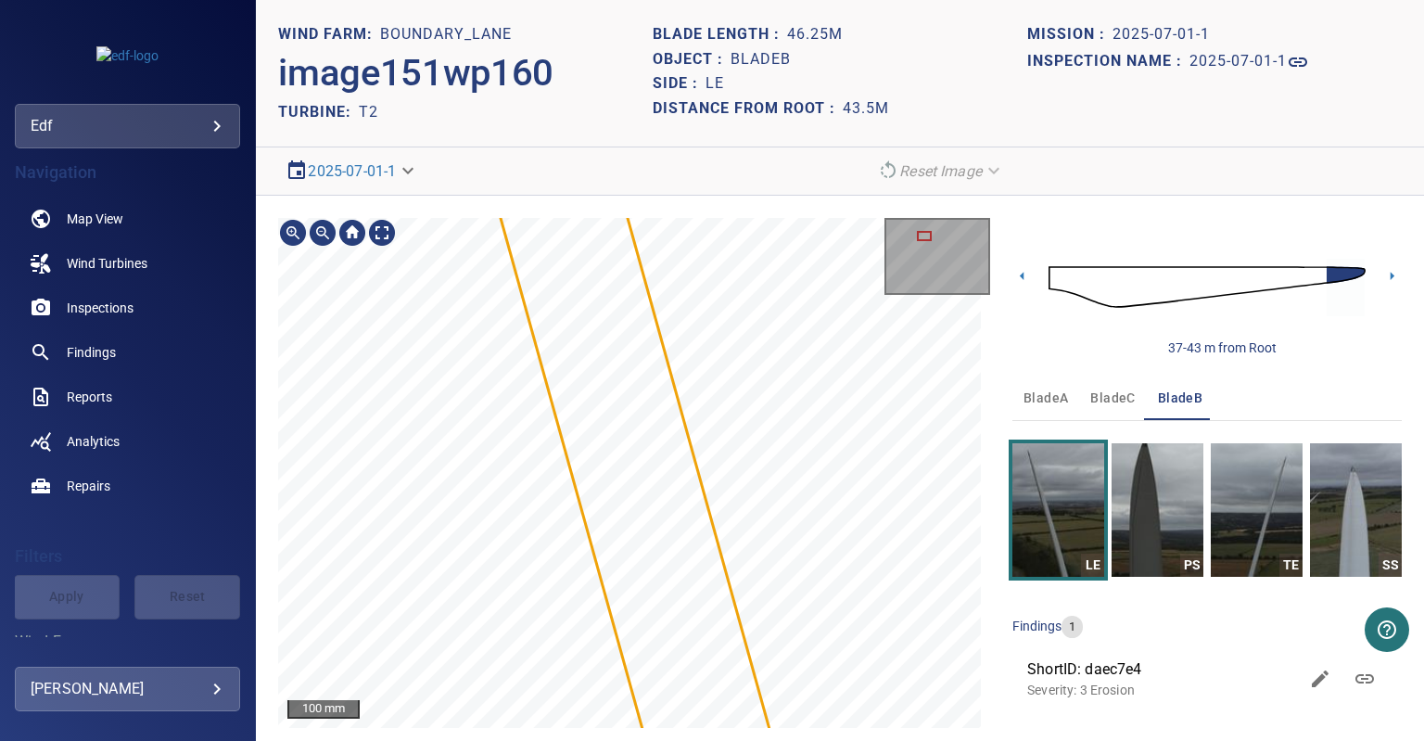
click at [822, 740] on html "**********" at bounding box center [712, 370] width 1424 height 741
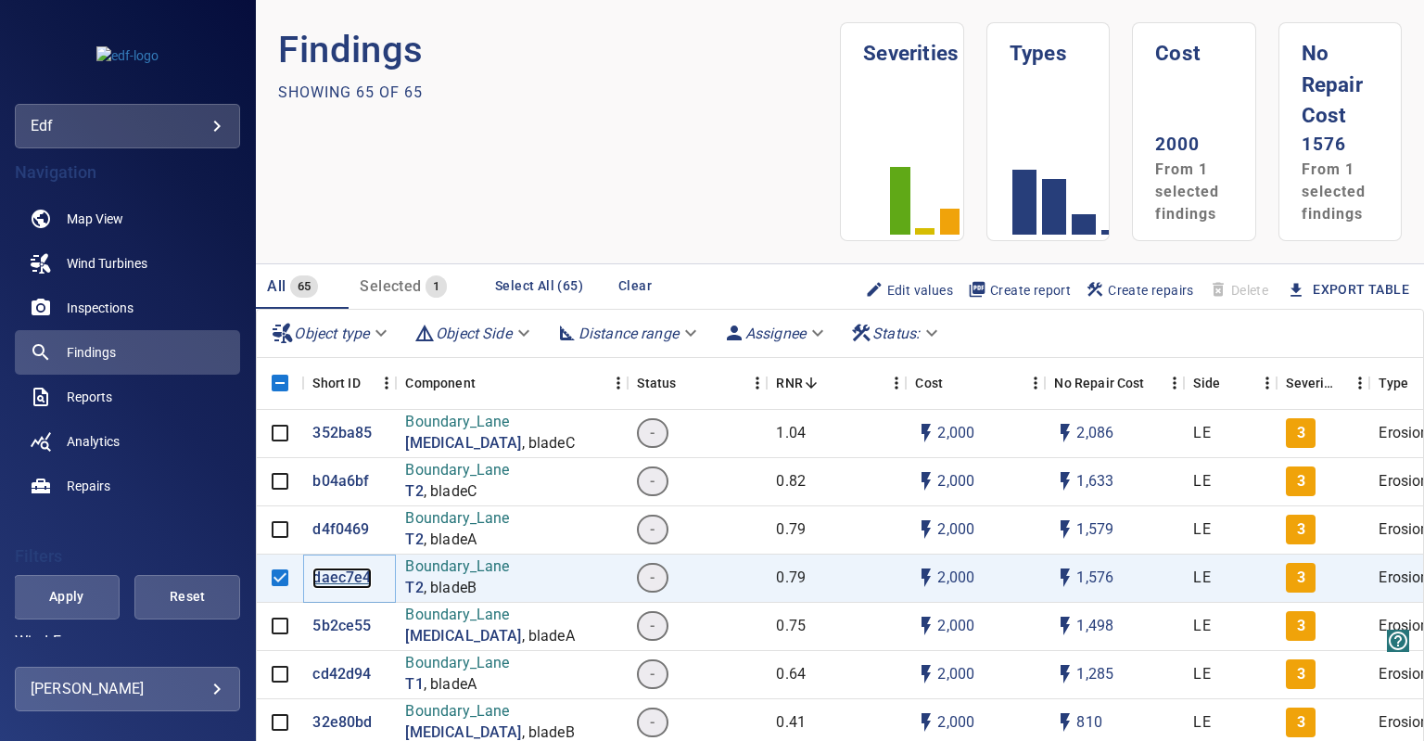
click at [345, 577] on p "daec7e4" at bounding box center [341, 577] width 58 height 21
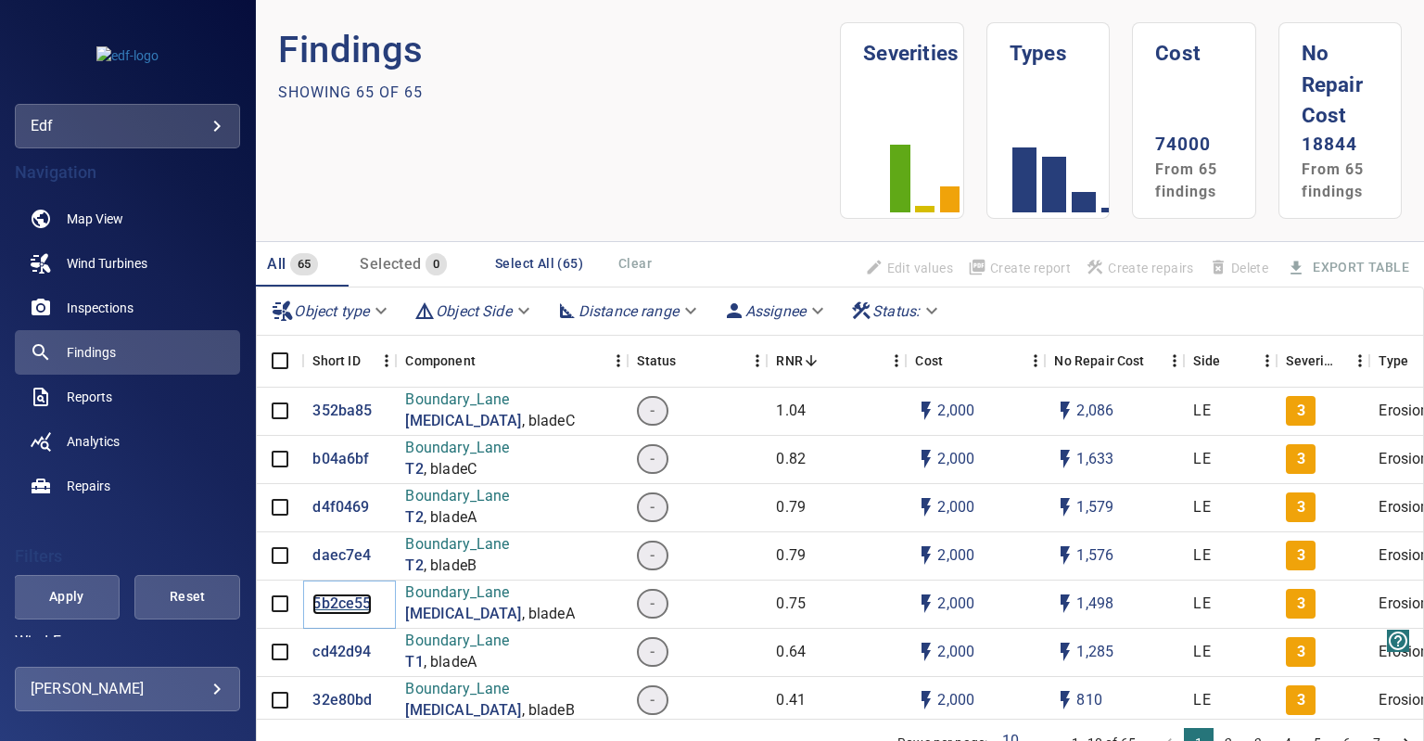
click at [332, 603] on p "5b2ce55" at bounding box center [341, 603] width 58 height 21
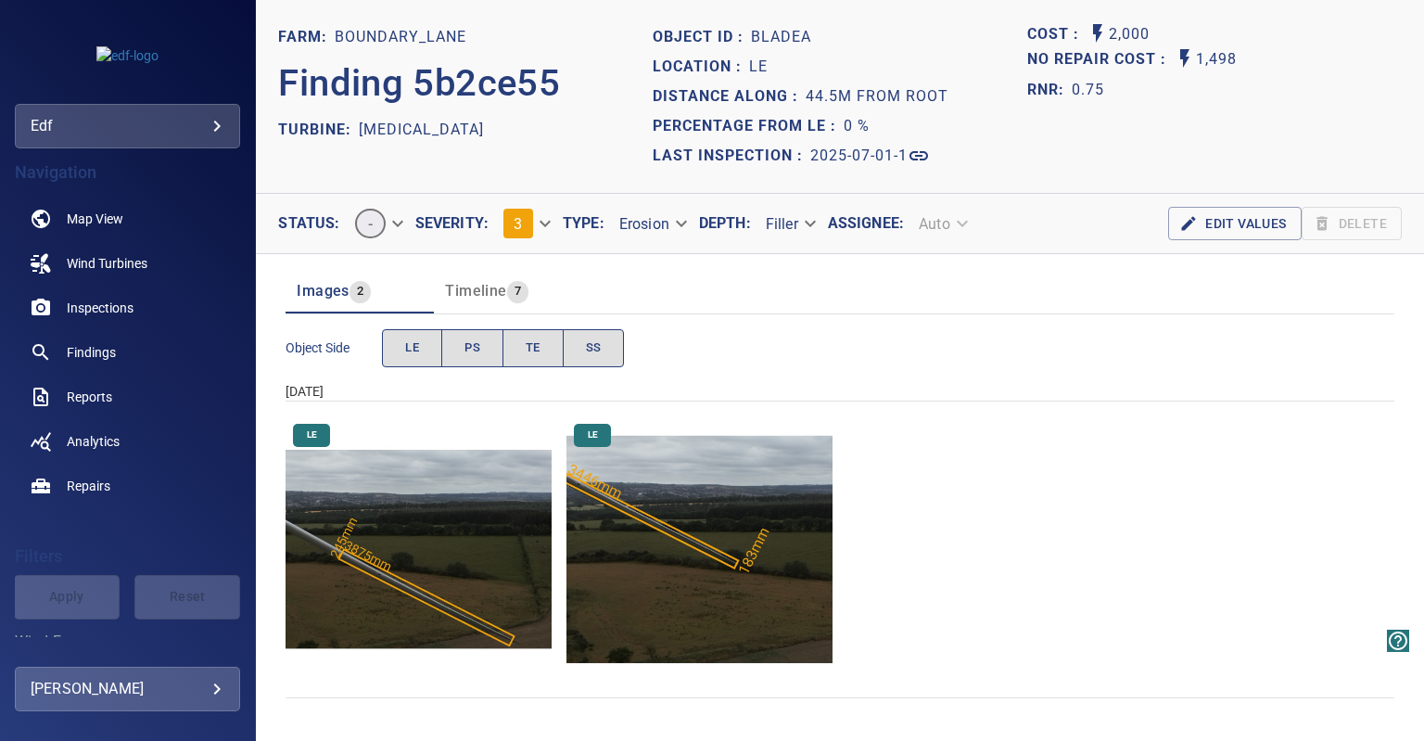
click at [673, 539] on img "Boundary_Lane/T3/2025-07-01-1/2025-07-01-1/image84wp90.jpg" at bounding box center [699, 549] width 266 height 266
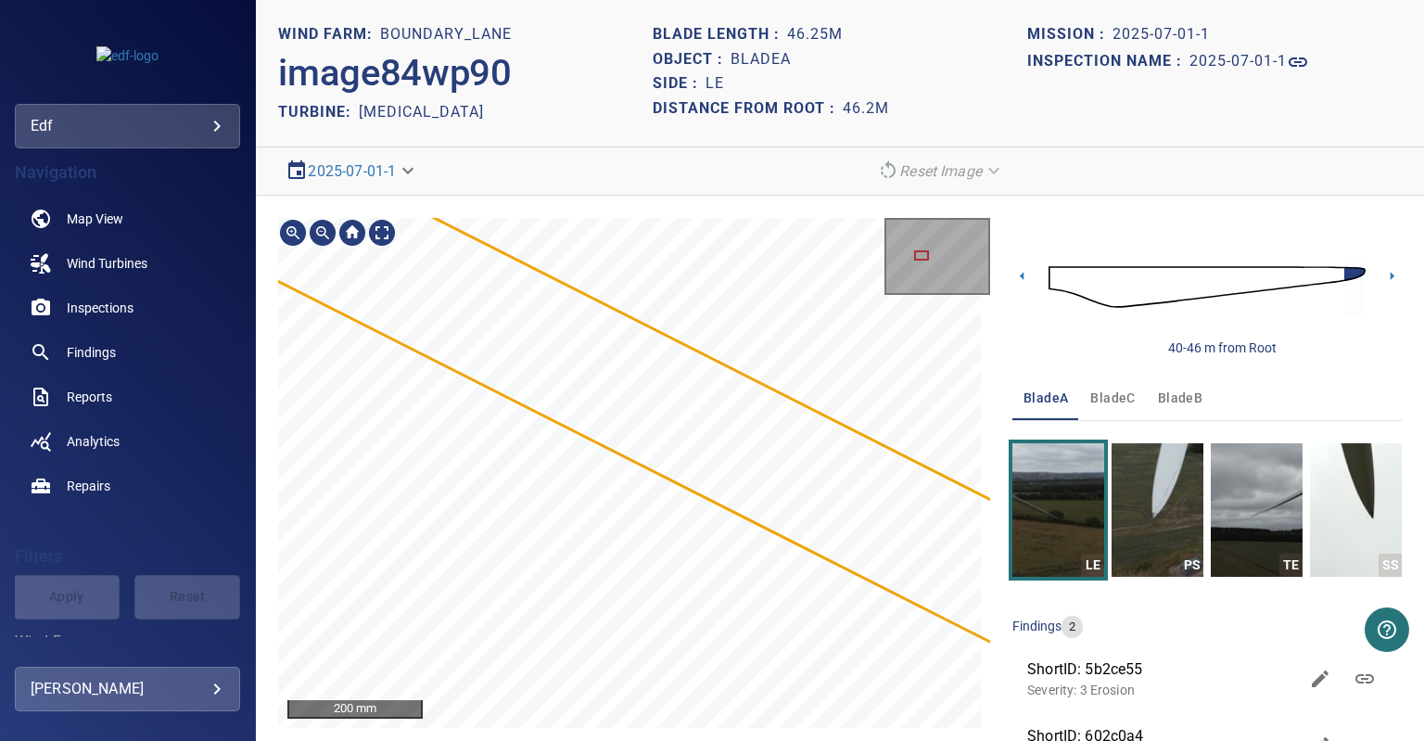
click at [890, 729] on div "200 mm Image Filters" at bounding box center [634, 502] width 712 height 568
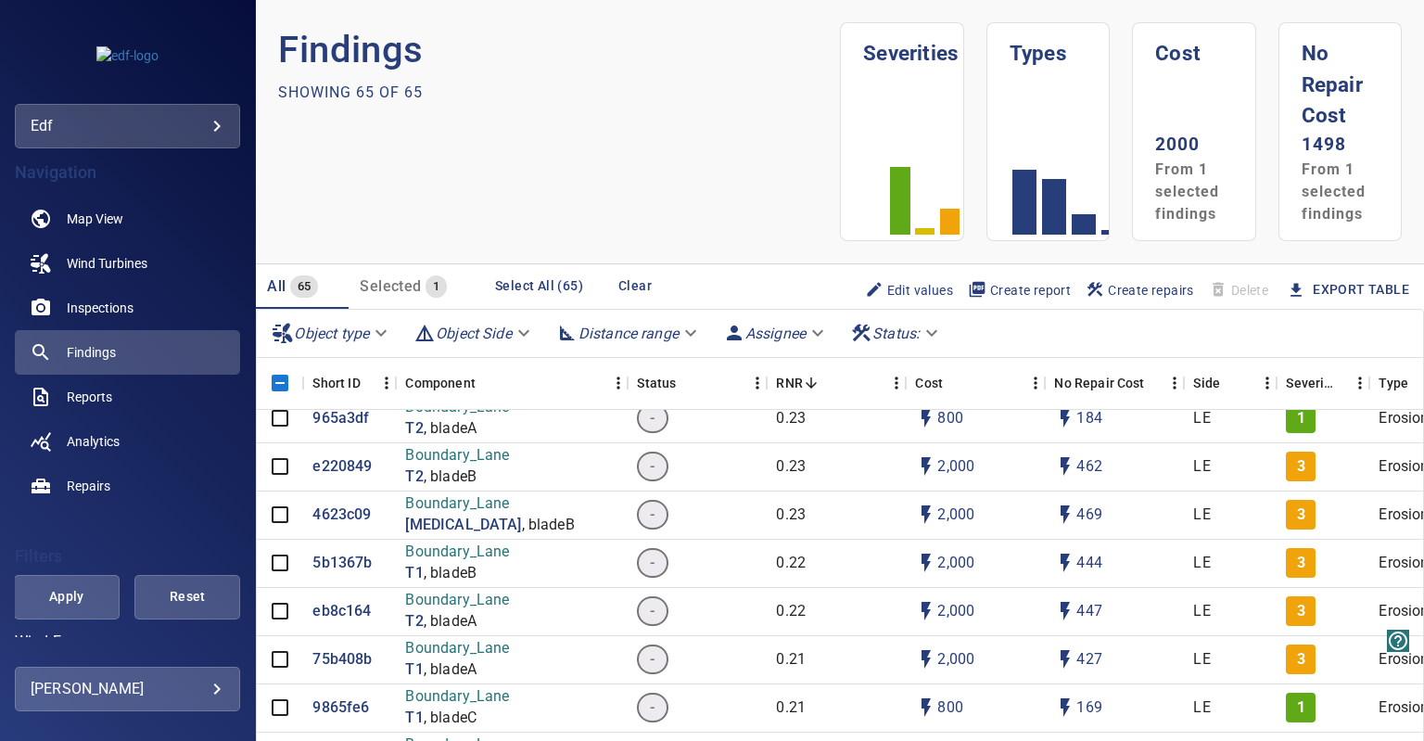
scroll to position [463, 0]
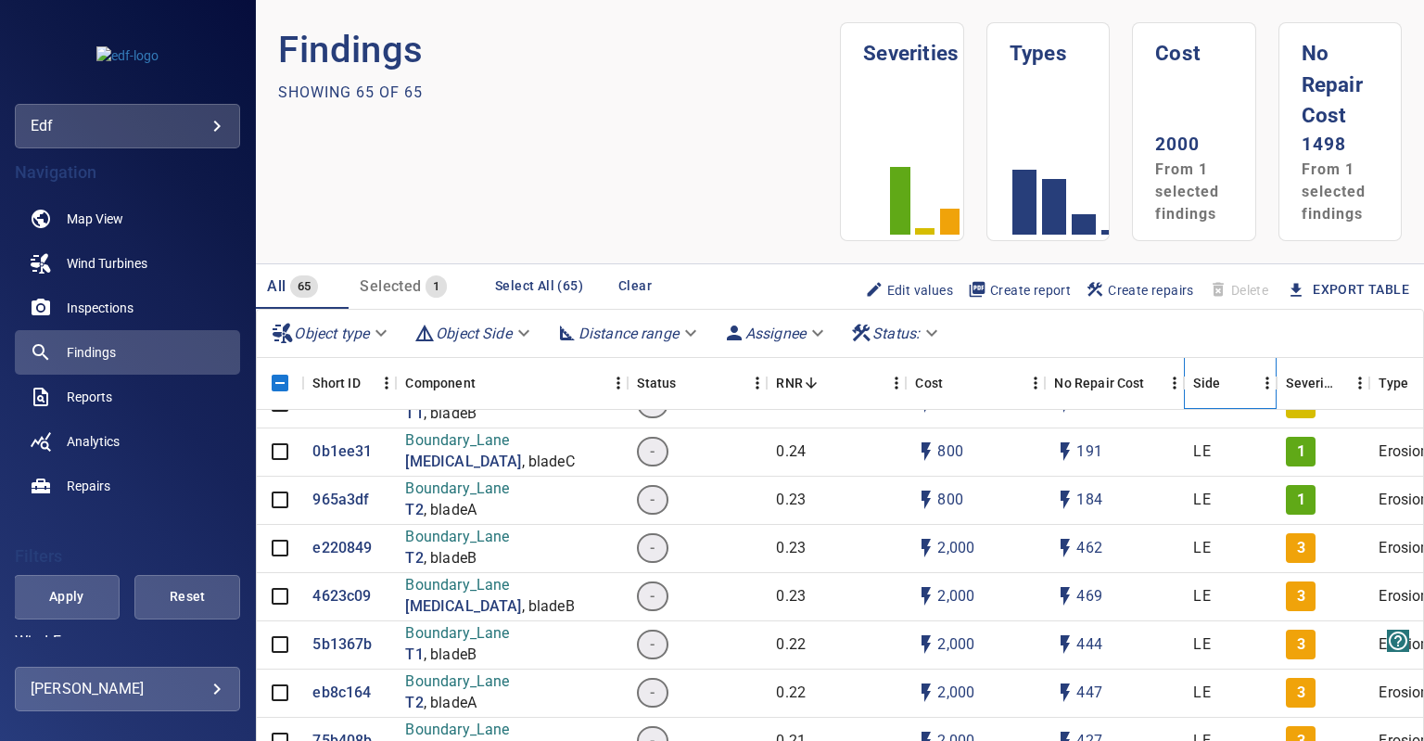
click at [1268, 385] on icon "Side" at bounding box center [1276, 383] width 22 height 22
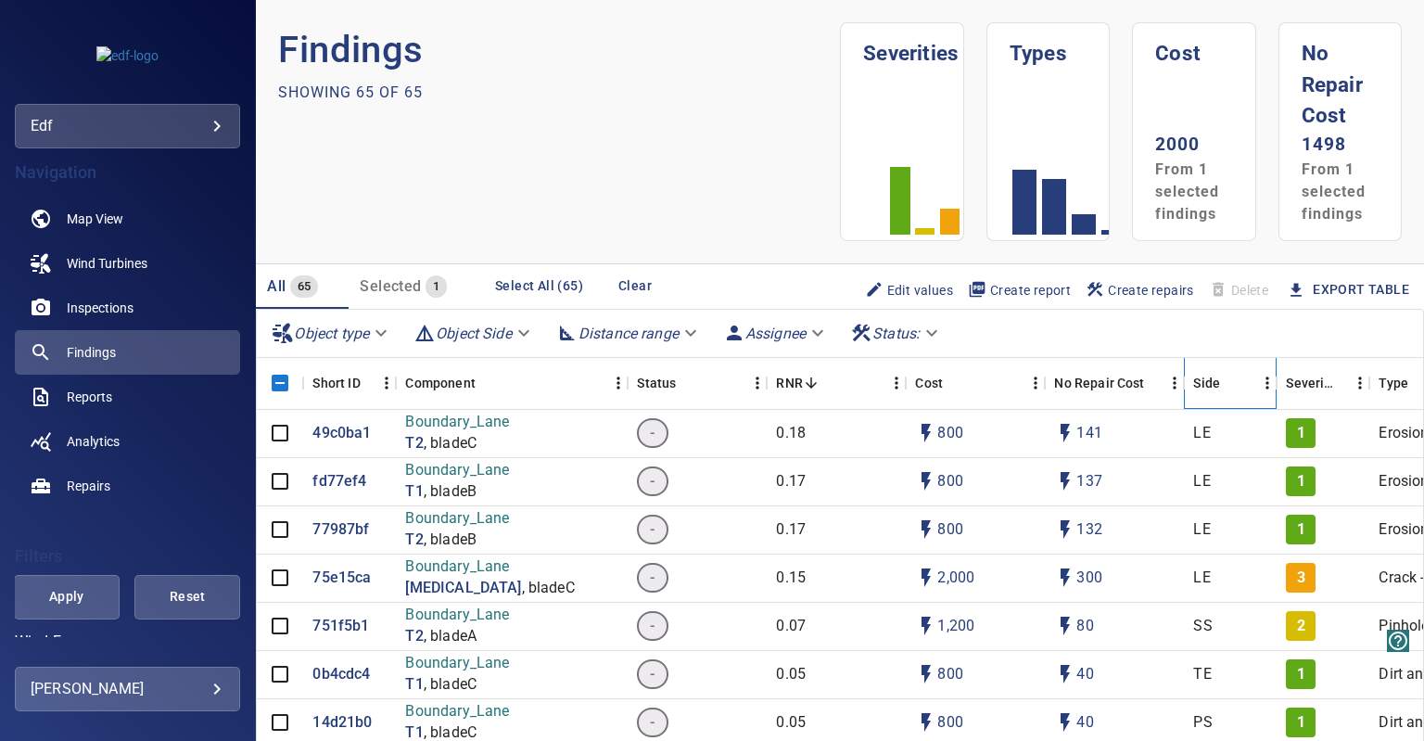
scroll to position [1298, 0]
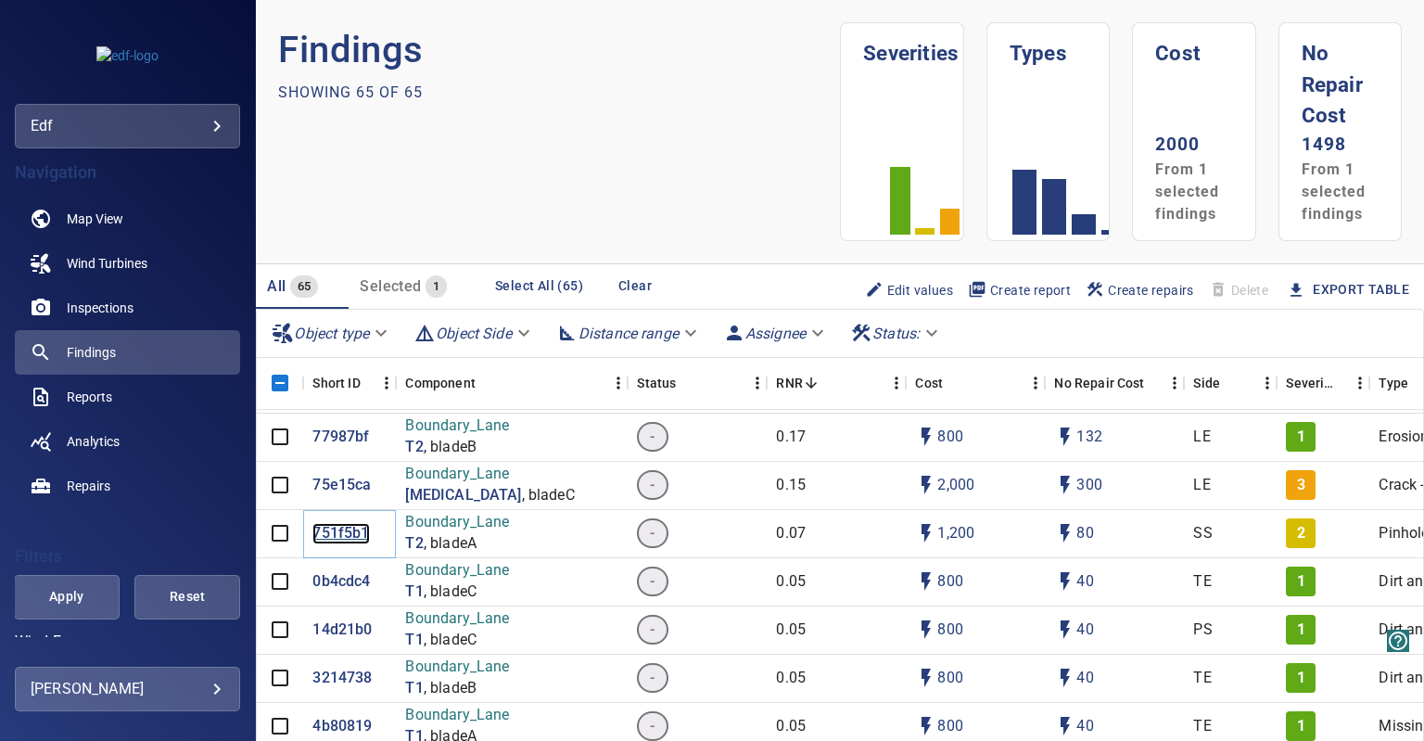
click at [326, 530] on p "751f5b1" at bounding box center [340, 533] width 57 height 21
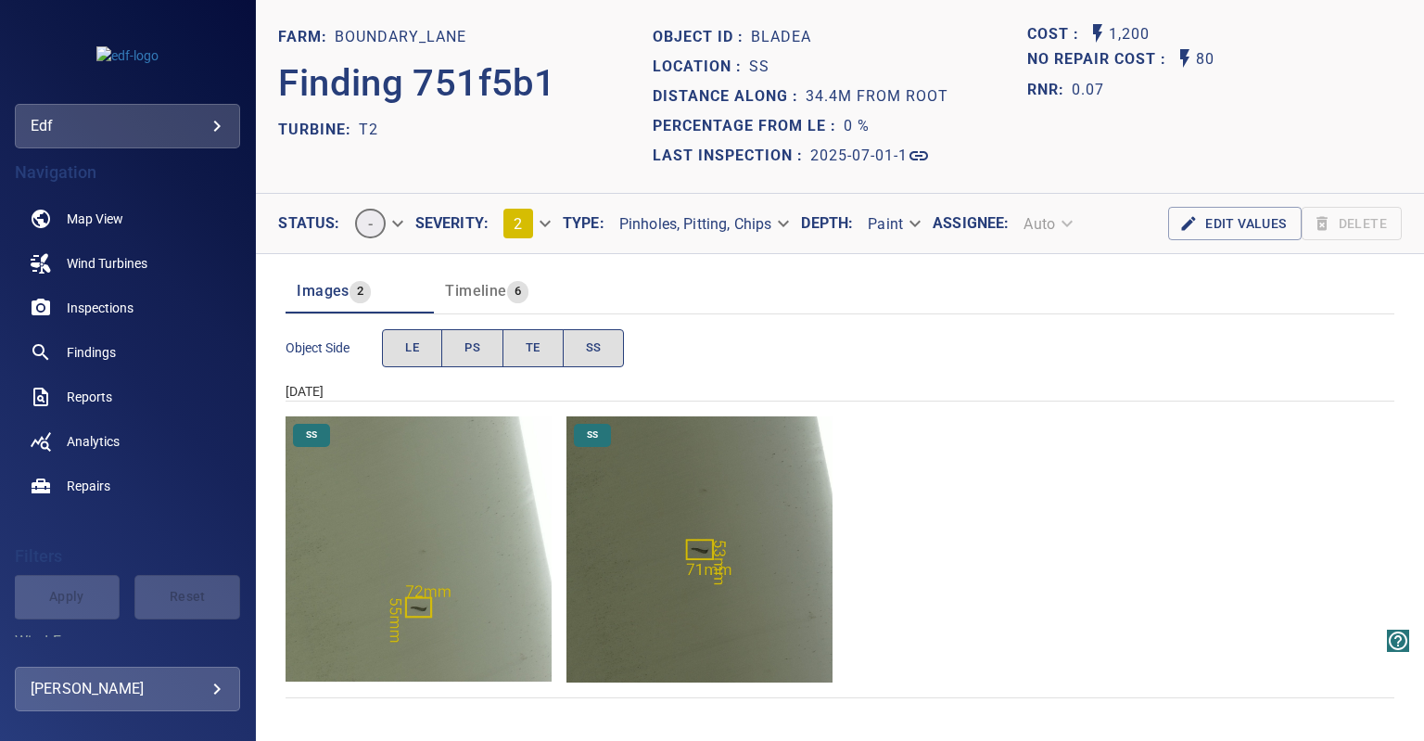
click at [683, 573] on img "Boundary_Lane/T2/2025-07-01-1/2025-07-01-1/image55wp59.jpg" at bounding box center [699, 549] width 266 height 266
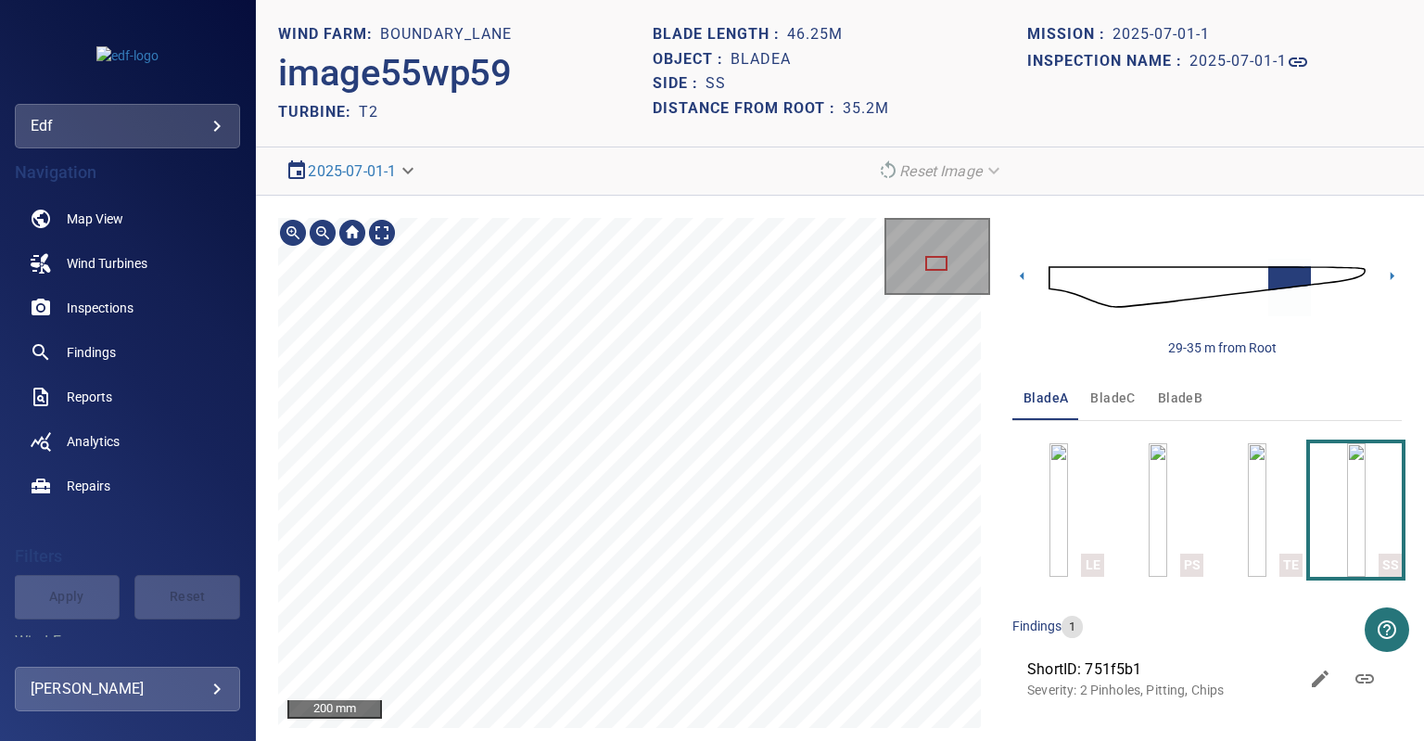
click at [718, 740] on html "**********" at bounding box center [712, 370] width 1424 height 741
click at [779, 740] on html "**********" at bounding box center [712, 370] width 1424 height 741
click at [650, 731] on div "200 mm Image Filters" at bounding box center [634, 499] width 712 height 562
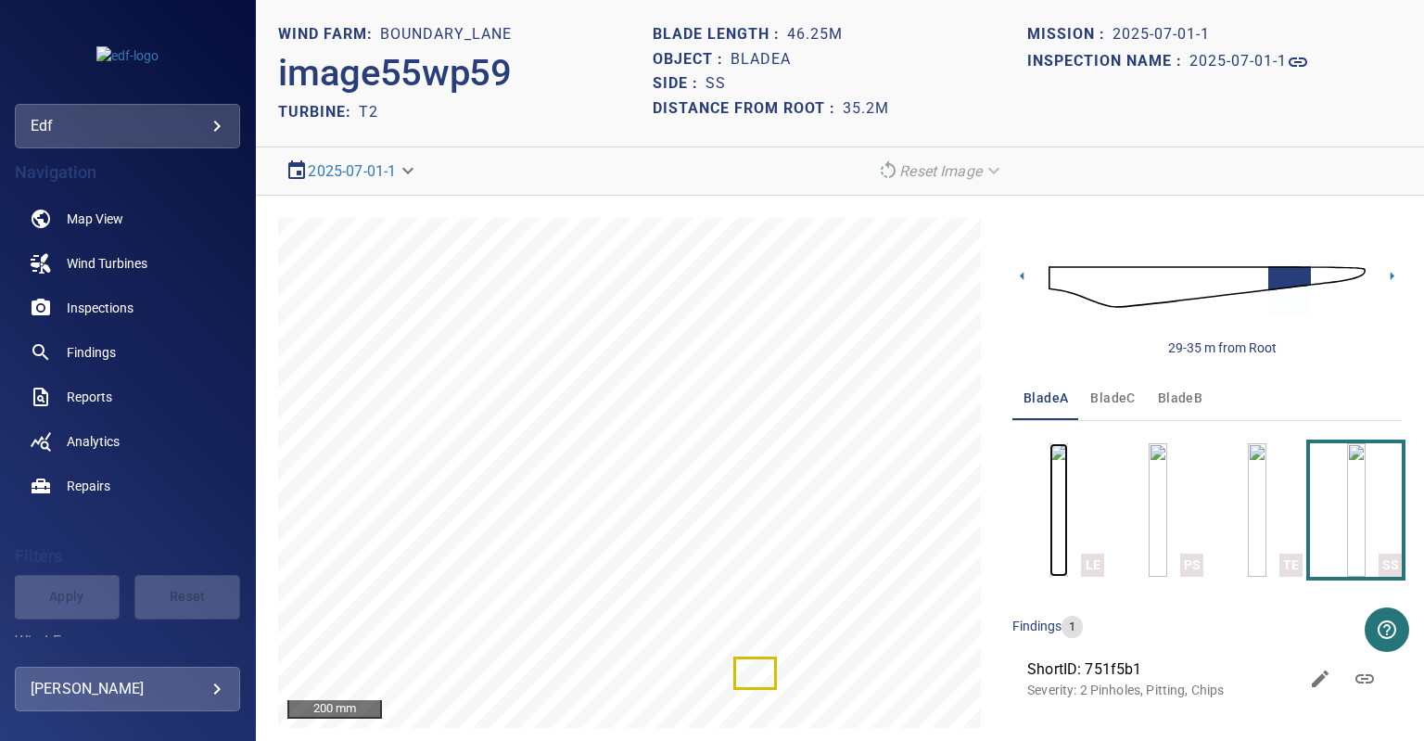
click at [1049, 511] on img "button" at bounding box center [1058, 509] width 19 height 133
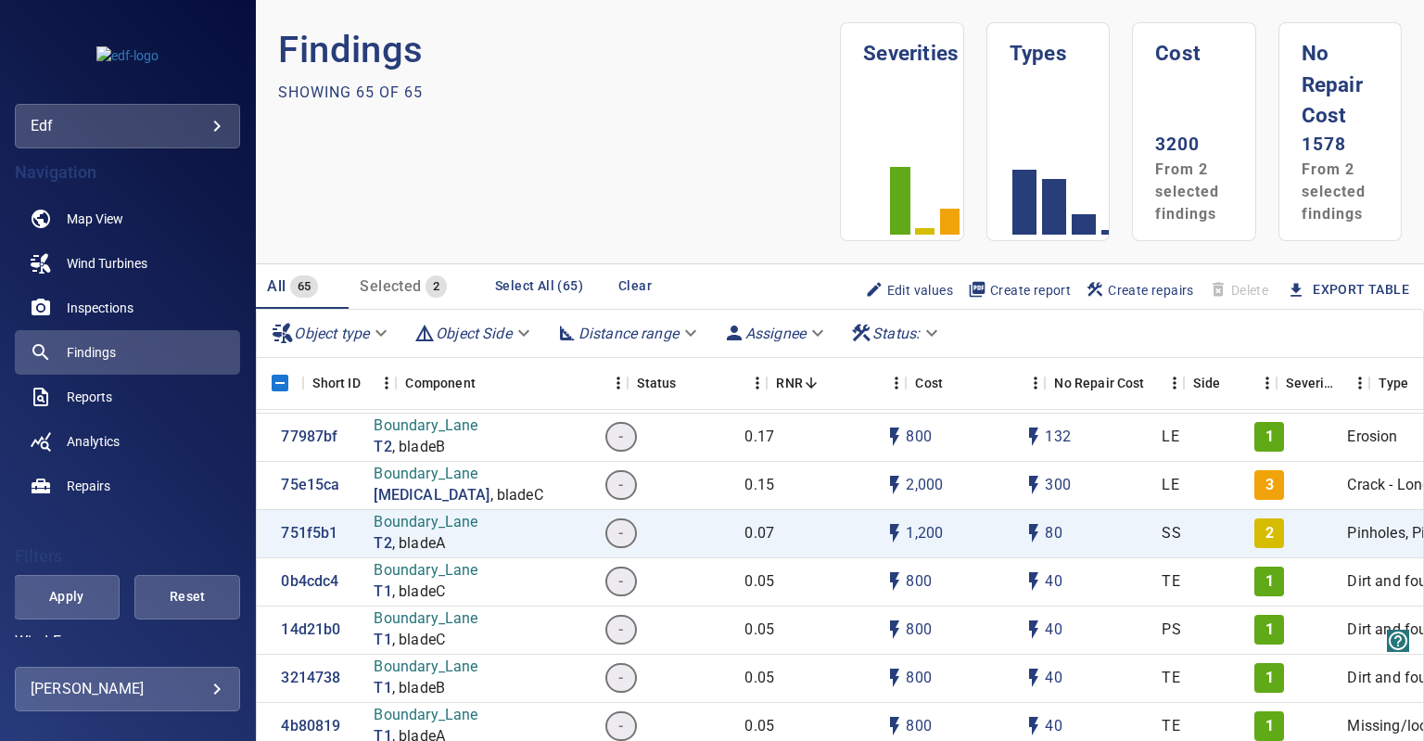
scroll to position [1298, 0]
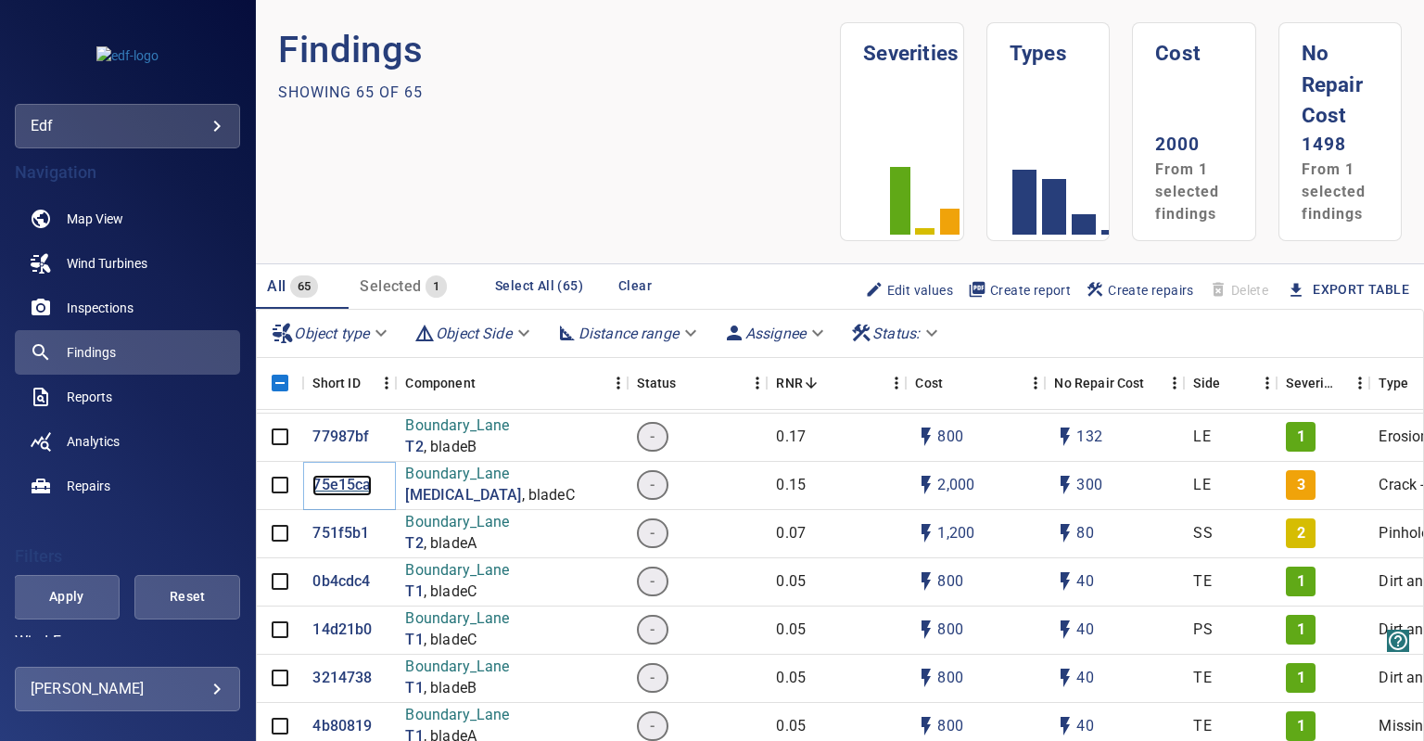
click at [334, 477] on p "75e15ca" at bounding box center [341, 485] width 58 height 21
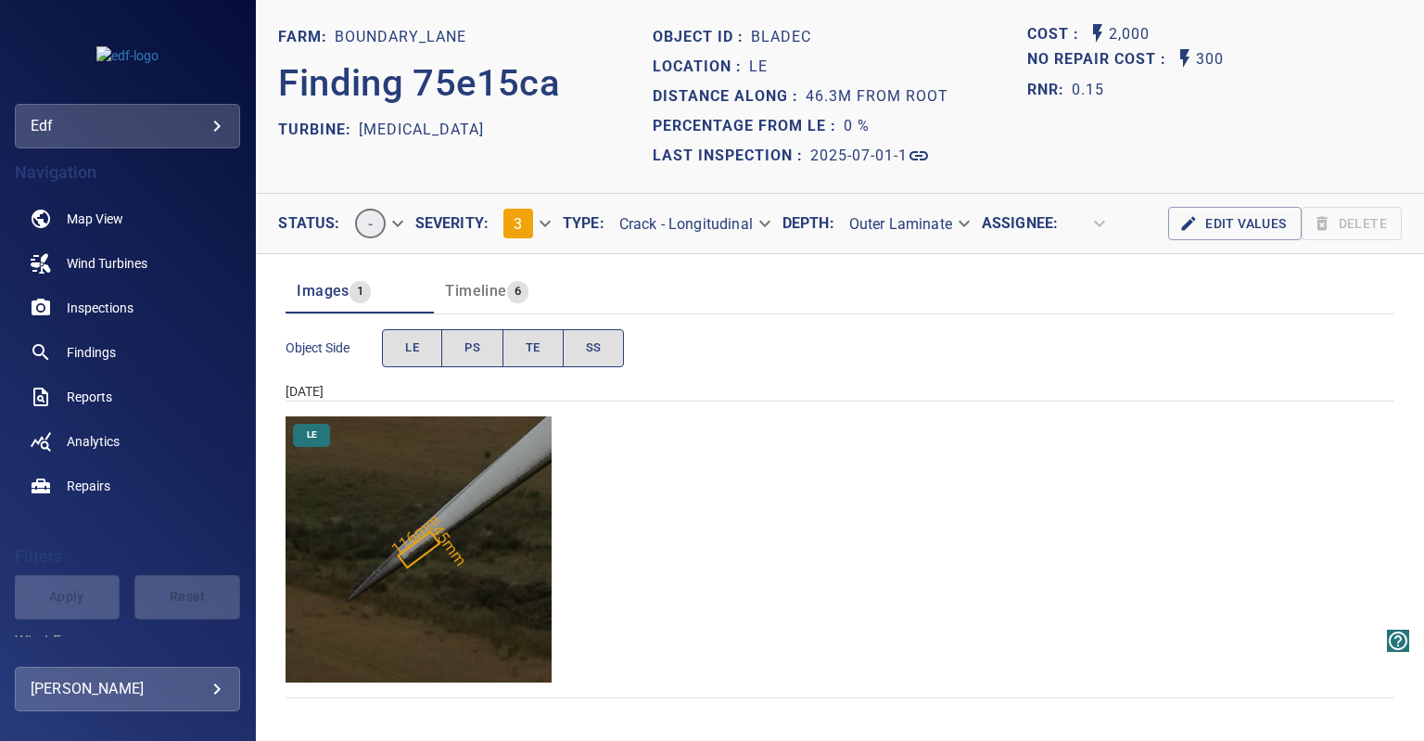
click at [420, 542] on img "Boundary_Lane/T3/2025-07-01-1/2025-07-01-1/image152wp160.jpg" at bounding box center [418, 549] width 266 height 266
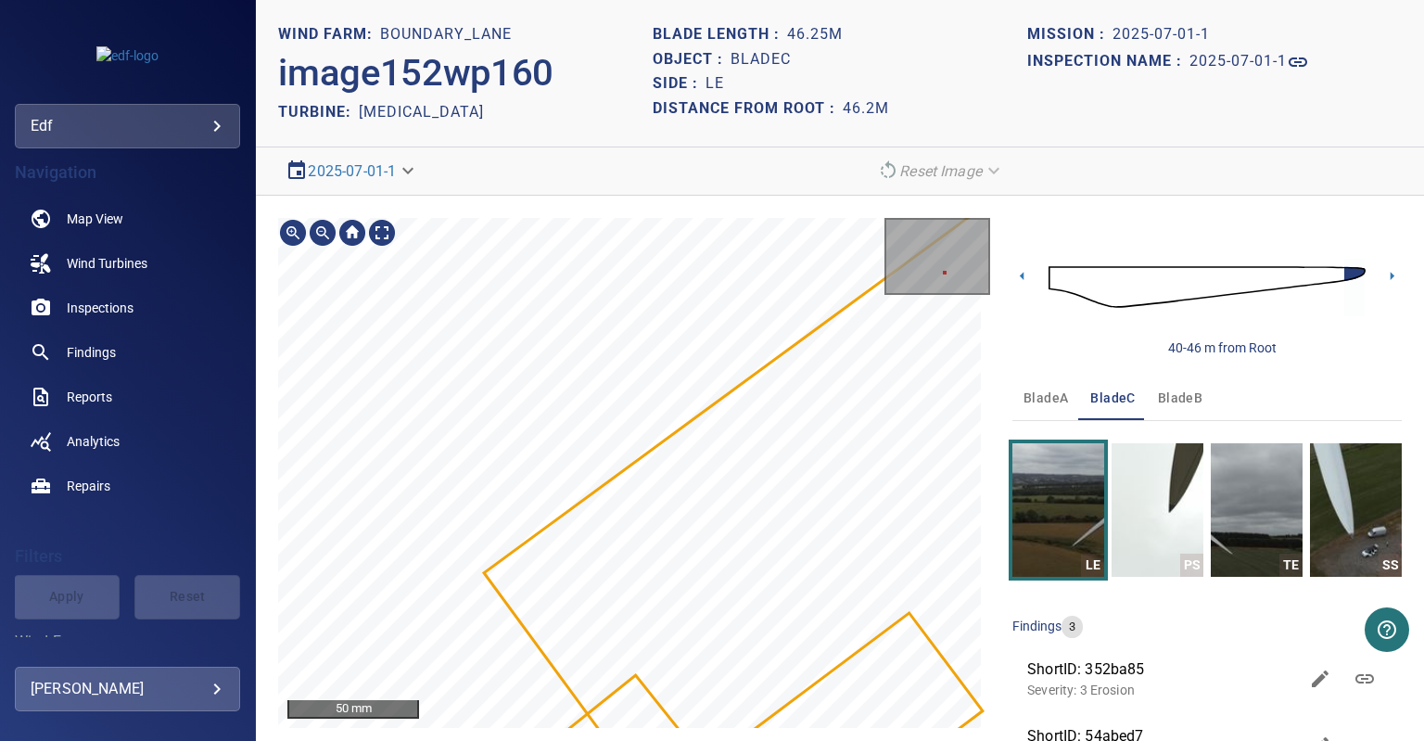
click at [647, 431] on div "Boundary_Lane/T3/352ba850-58d4-11f0-85c6-91ce2156da95 Severity 3 Erosion" at bounding box center [634, 473] width 712 height 510
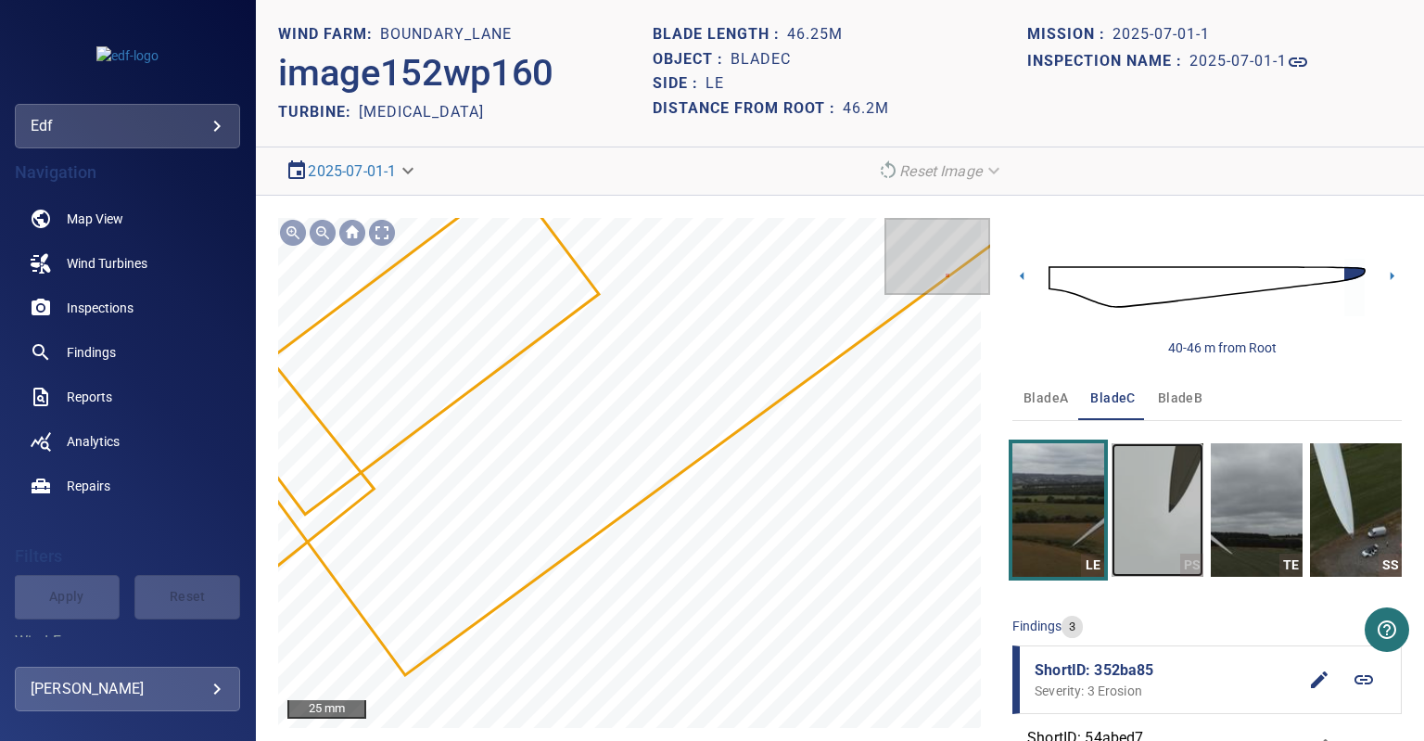
click at [1131, 519] on img "button" at bounding box center [1157, 509] width 92 height 133
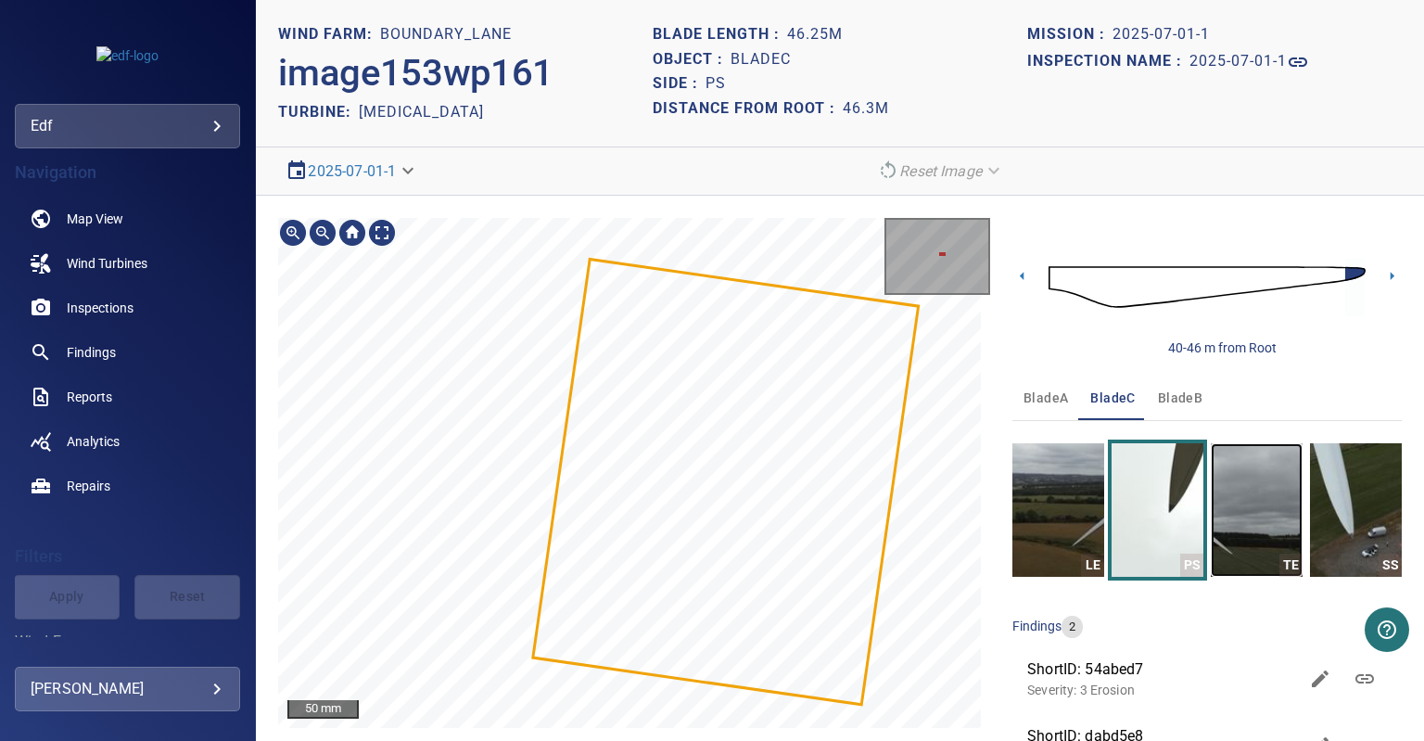
click at [1247, 516] on img "button" at bounding box center [1257, 509] width 92 height 133
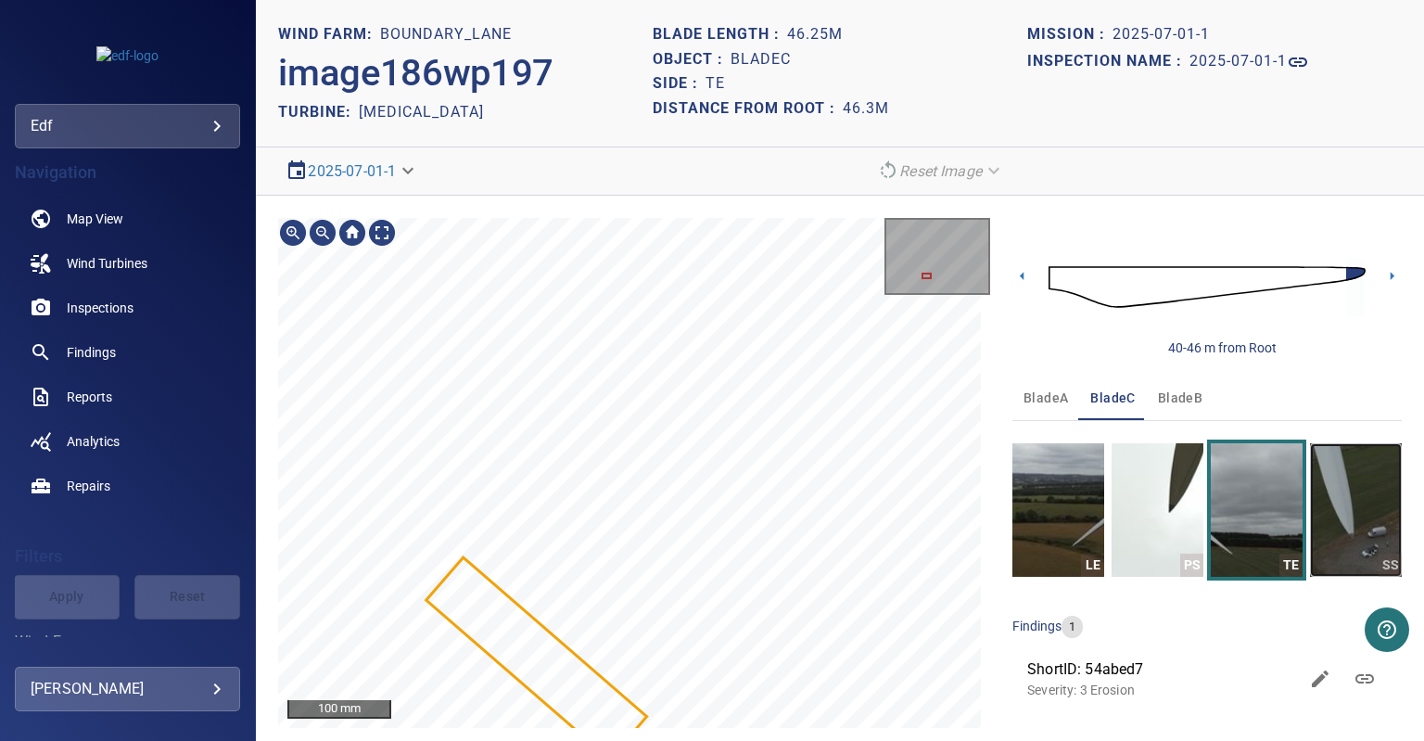
click at [1335, 511] on img "button" at bounding box center [1356, 509] width 92 height 133
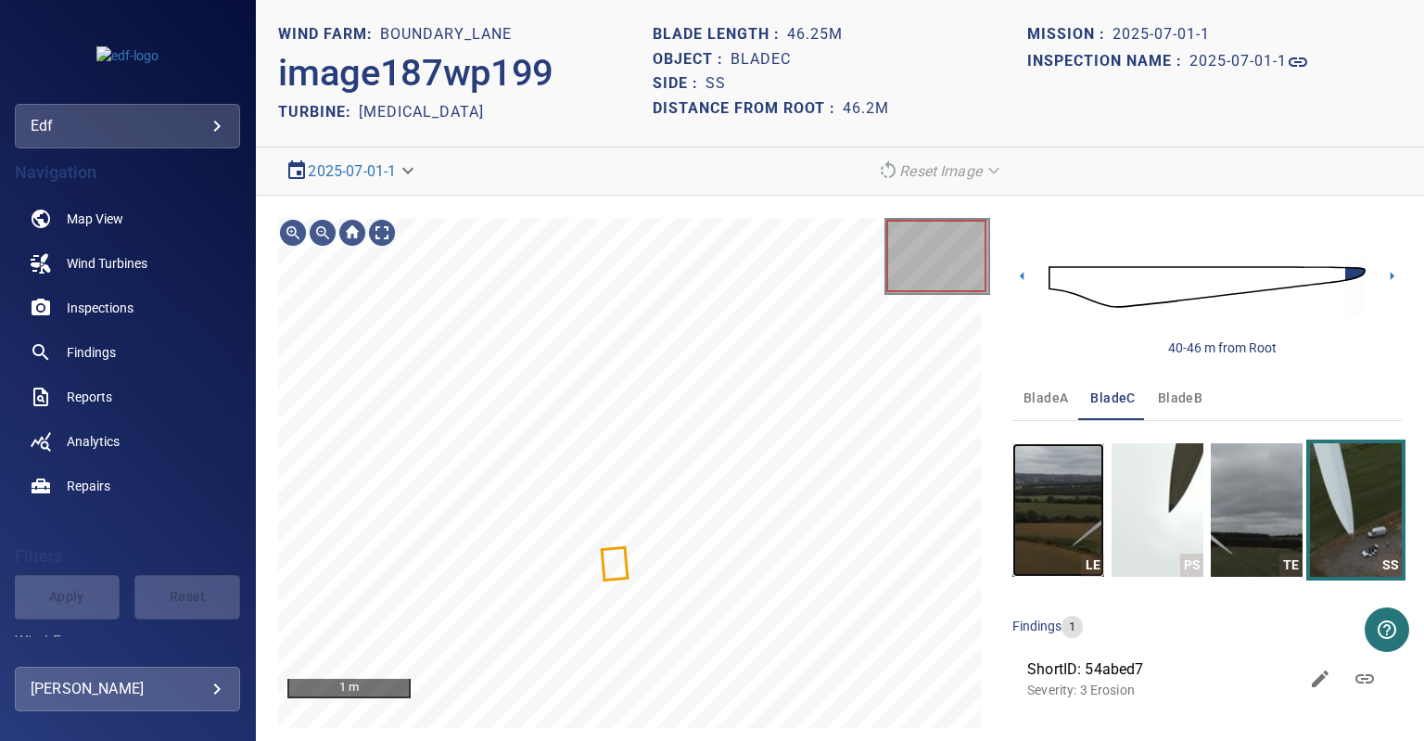
click at [1046, 532] on img "button" at bounding box center [1058, 509] width 92 height 133
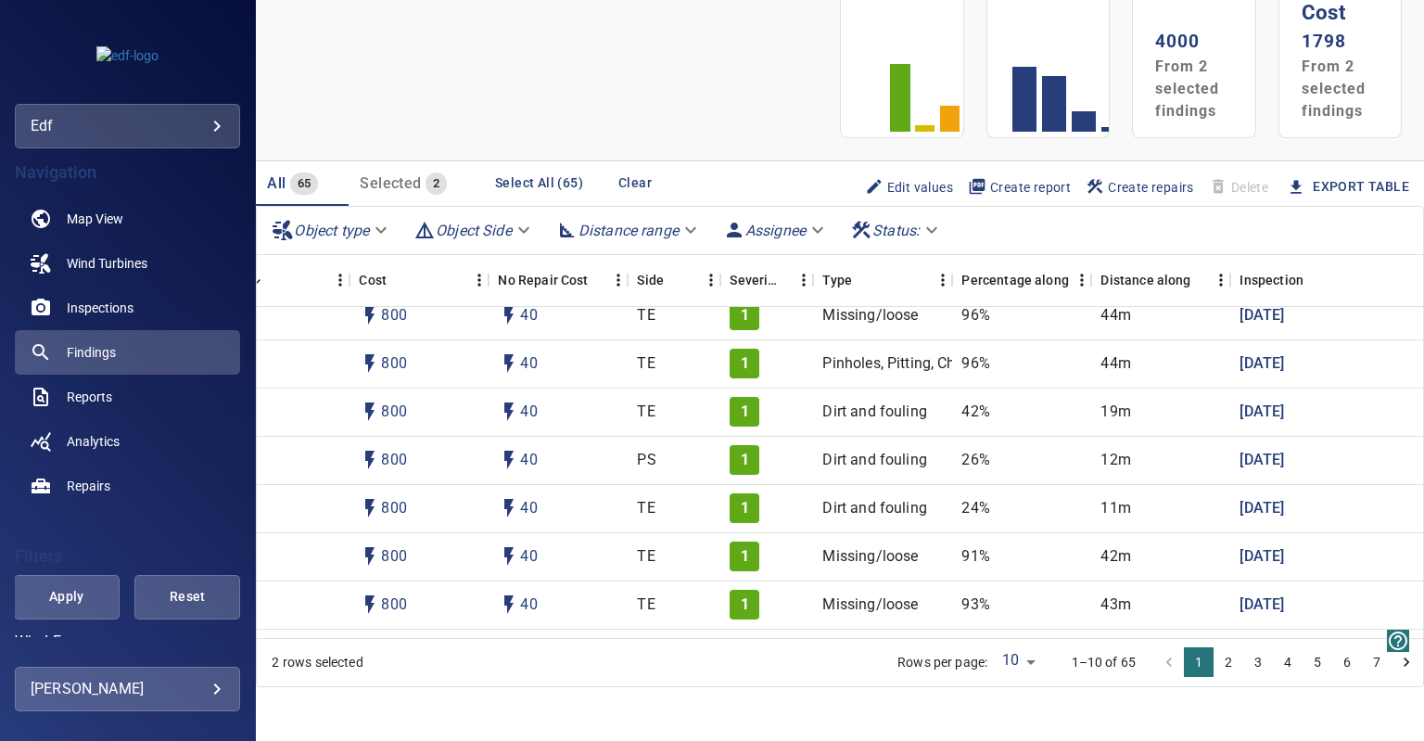
scroll to position [108, 0]
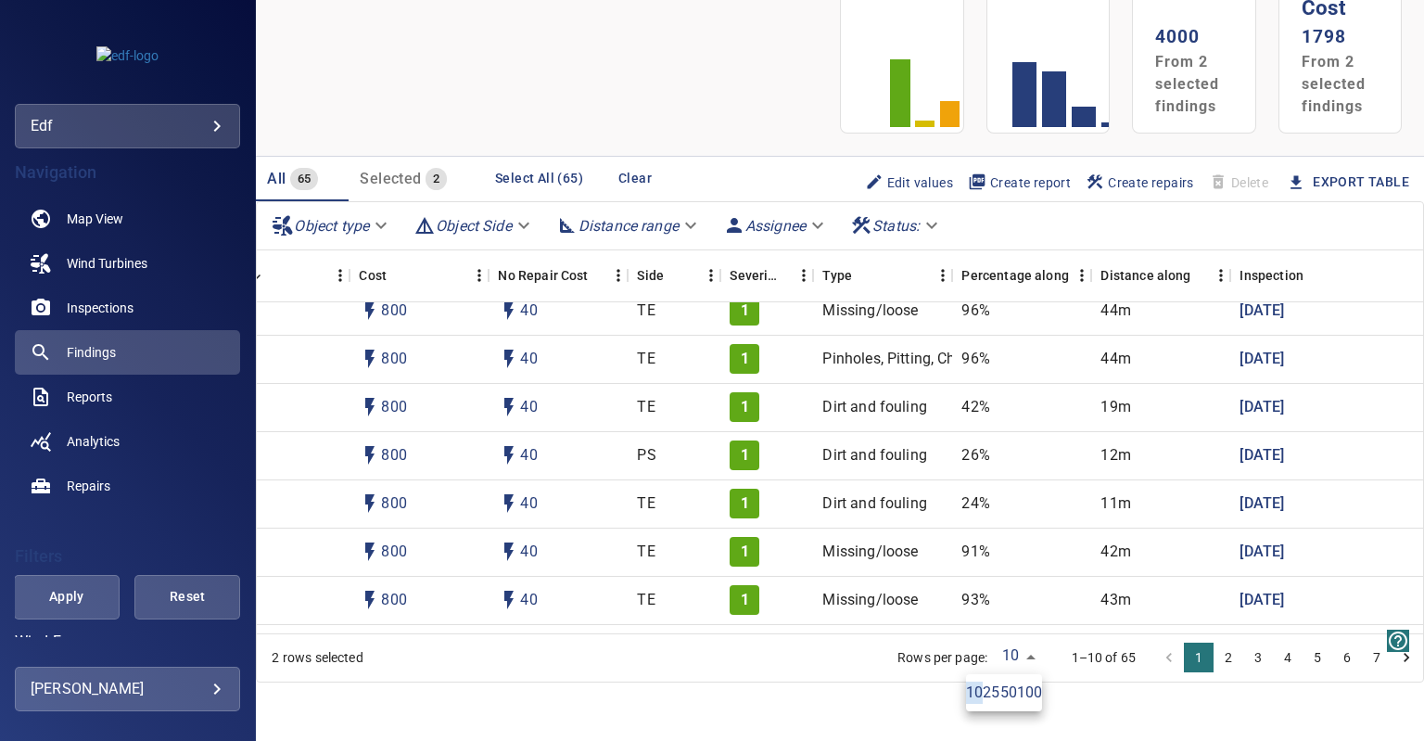
click at [1017, 658] on body "**********" at bounding box center [712, 370] width 1424 height 741
click at [1018, 658] on div at bounding box center [712, 370] width 1424 height 741
click at [1215, 660] on button "2" at bounding box center [1228, 657] width 30 height 30
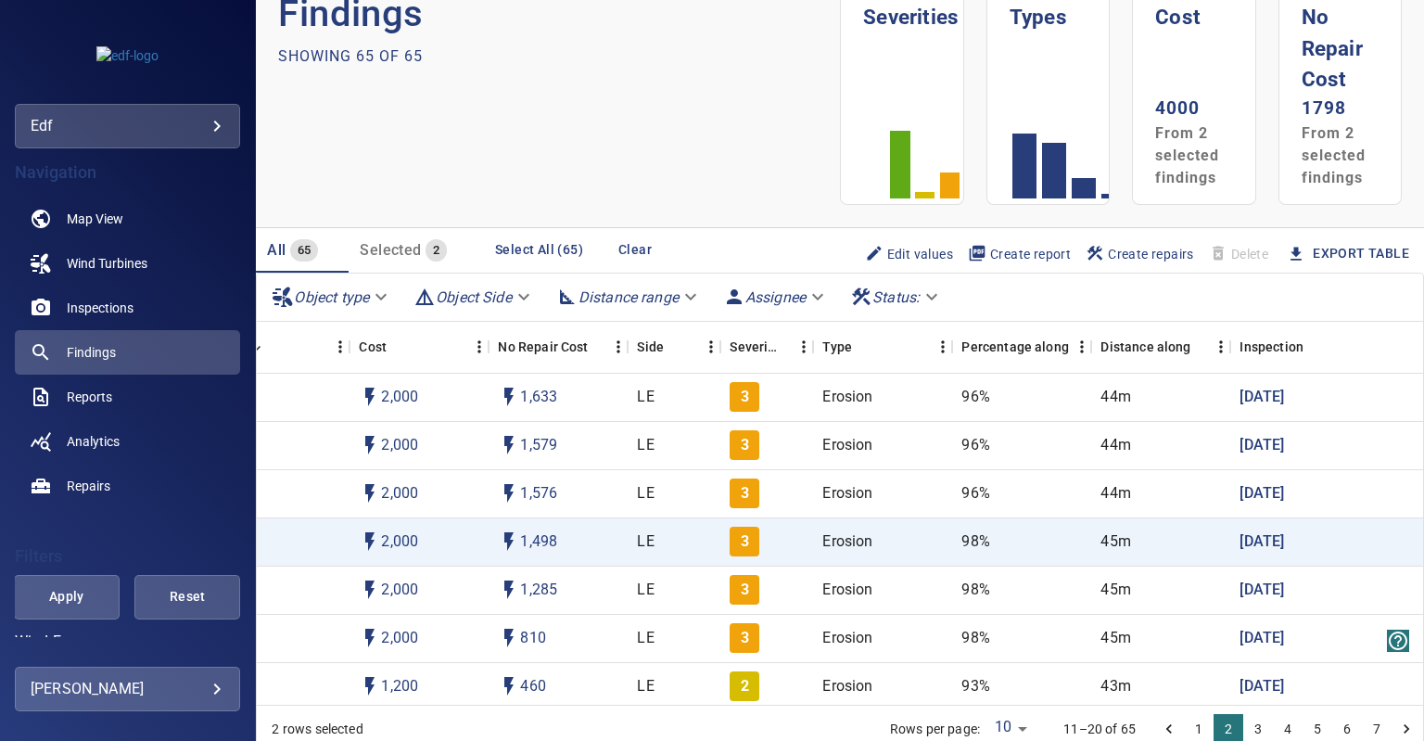
scroll to position [93, 556]
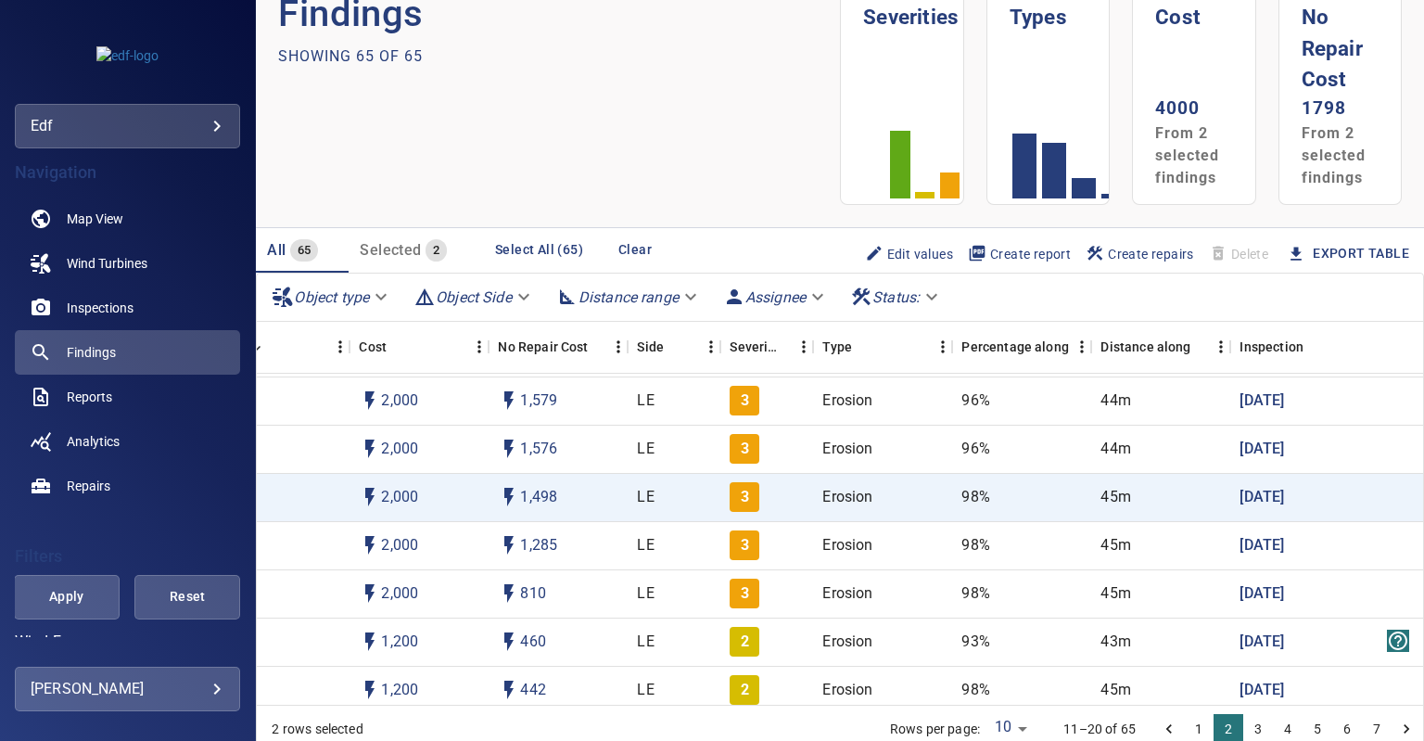
click at [1010, 728] on body "**********" at bounding box center [712, 370] width 1424 height 741
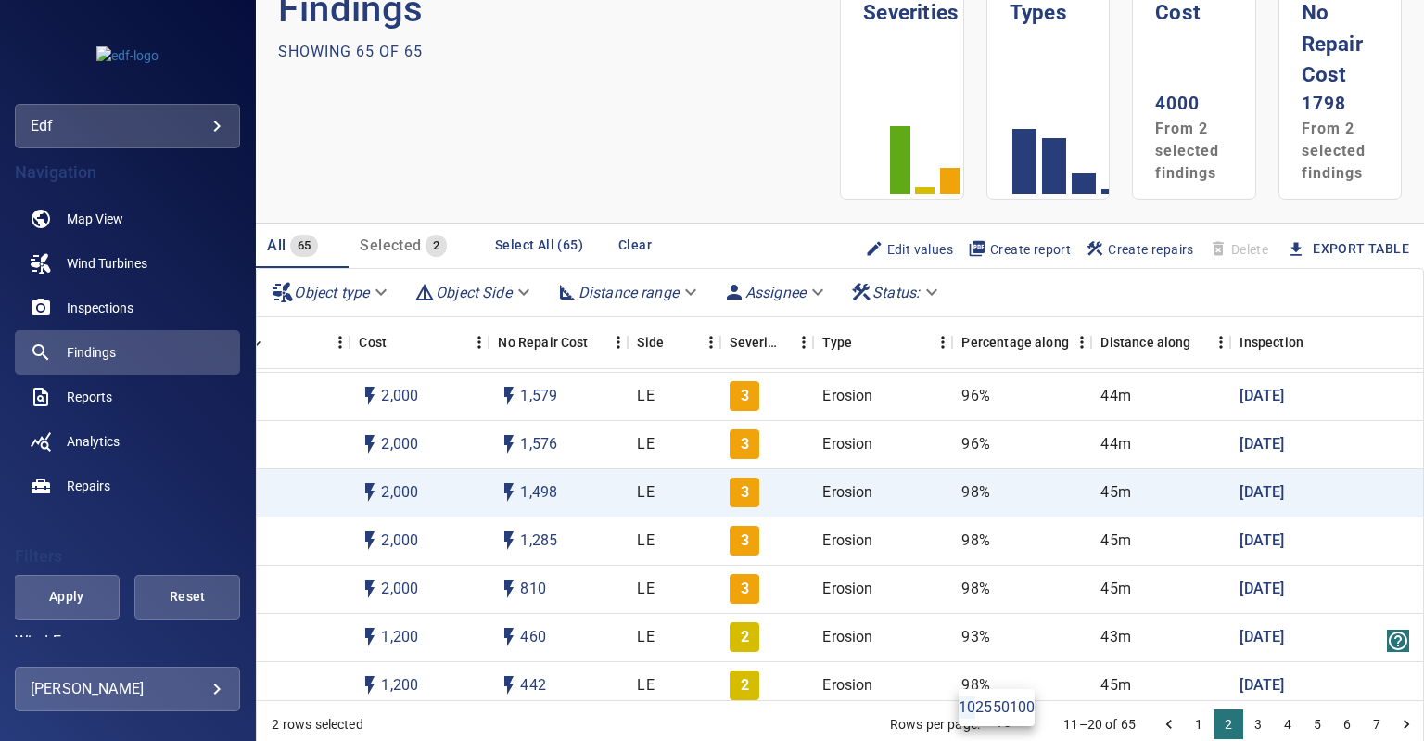
click at [1009, 696] on li "100" at bounding box center [1021, 707] width 25 height 22
type input "***"
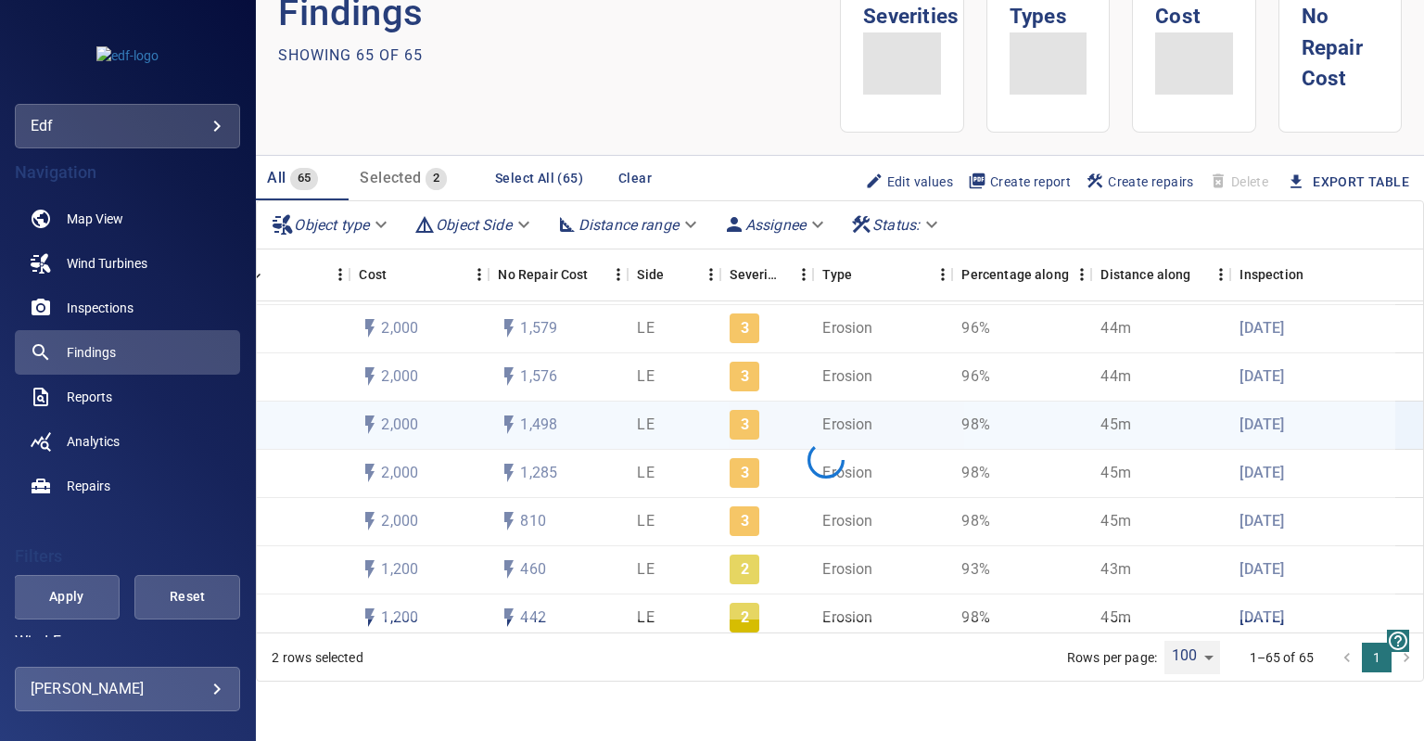
scroll to position [36, 0]
